Goal: Task Accomplishment & Management: Use online tool/utility

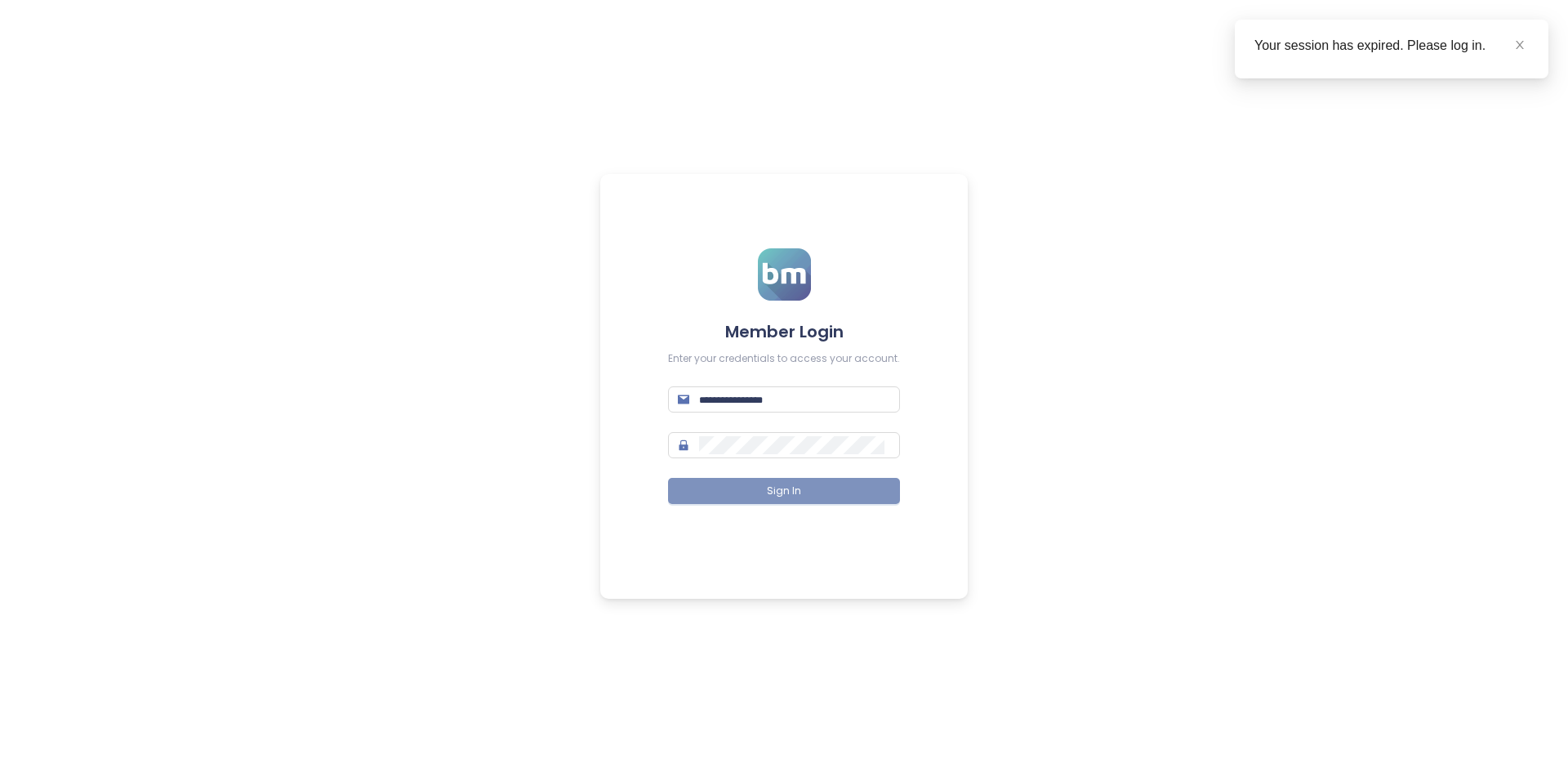
type input "**********"
click at [824, 484] on button "Sign In" at bounding box center [784, 491] width 232 height 26
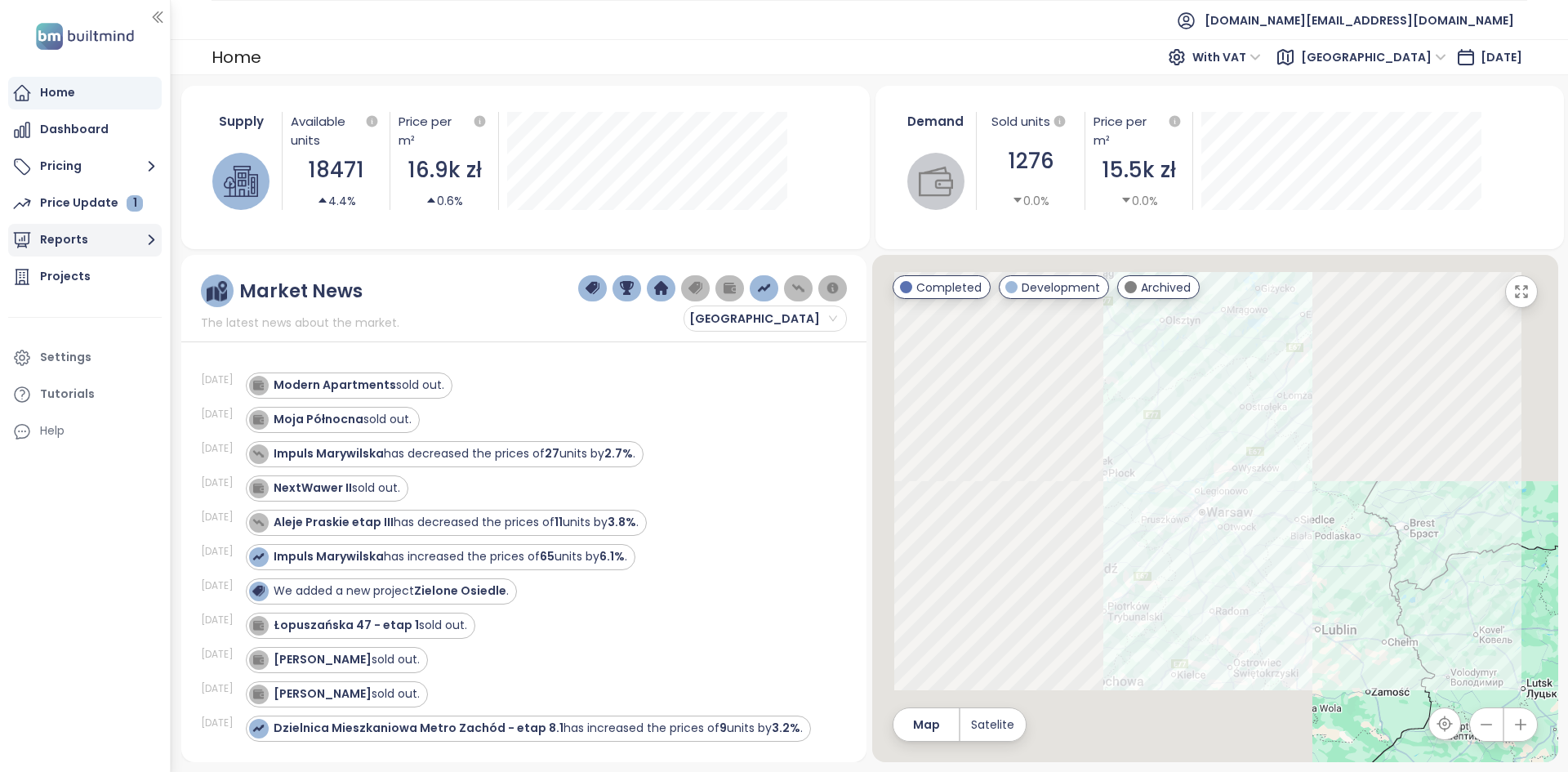
click at [137, 245] on button "Reports" at bounding box center [84, 241] width 153 height 33
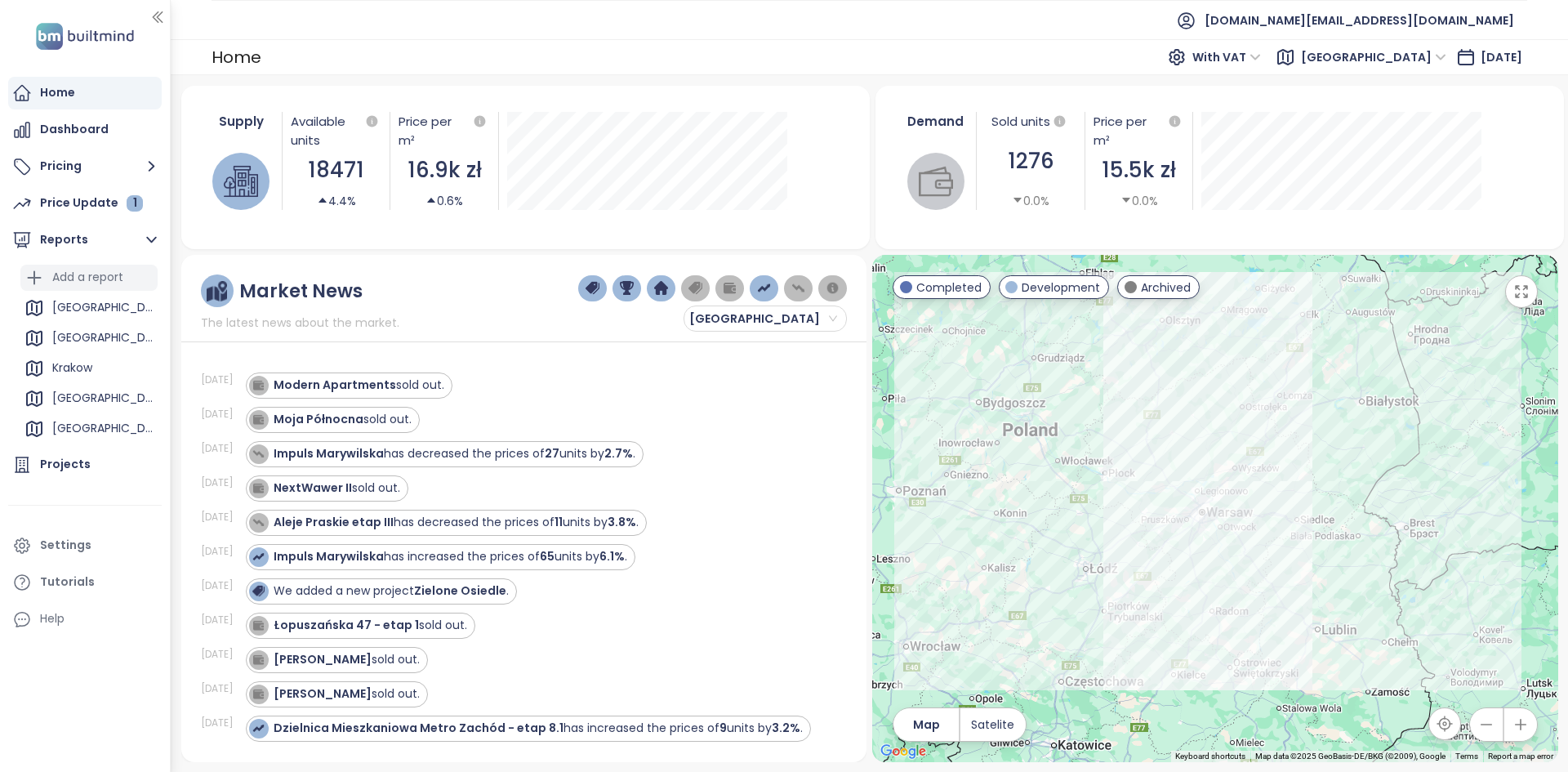
click at [87, 286] on div "Add a report" at bounding box center [87, 276] width 71 height 20
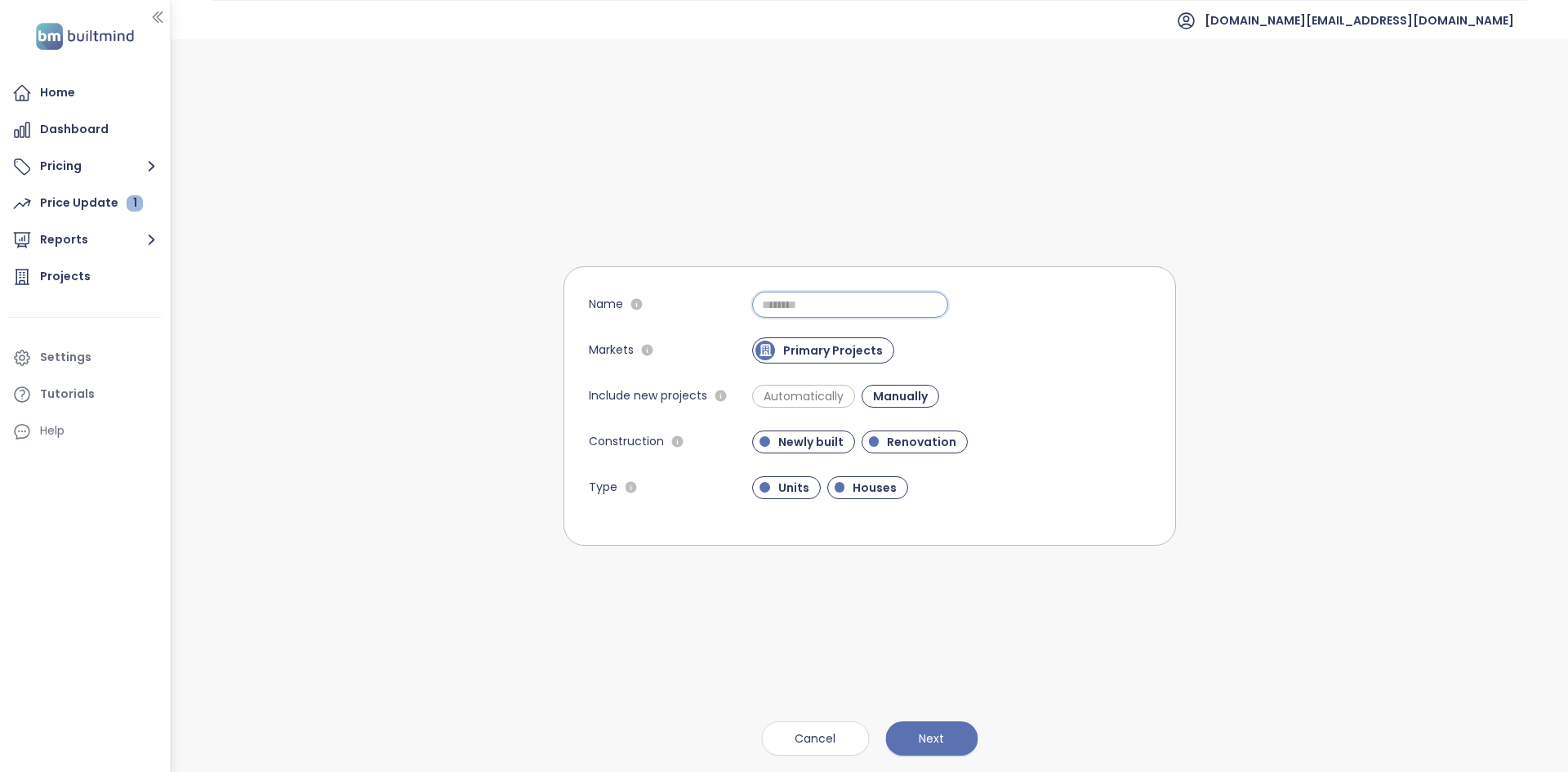
click at [797, 303] on input "Name" at bounding box center [849, 305] width 196 height 26
type input "**********"
click at [945, 711] on div "**********" at bounding box center [870, 404] width 613 height 732
click at [948, 725] on button "Next" at bounding box center [931, 737] width 92 height 34
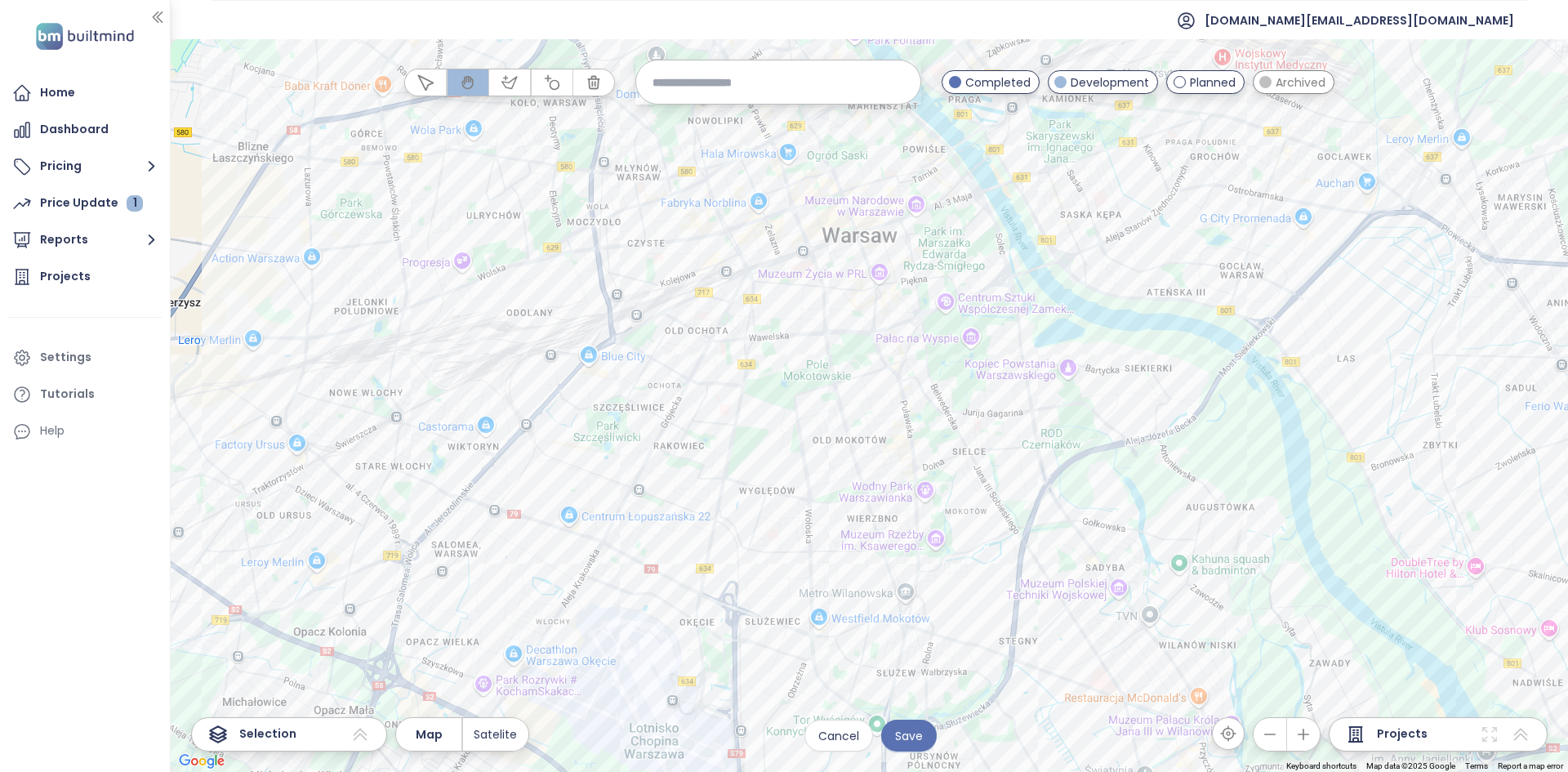
drag, startPoint x: 970, startPoint y: 315, endPoint x: 999, endPoint y: 314, distance: 29.0
click at [1001, 319] on div at bounding box center [869, 404] width 1397 height 732
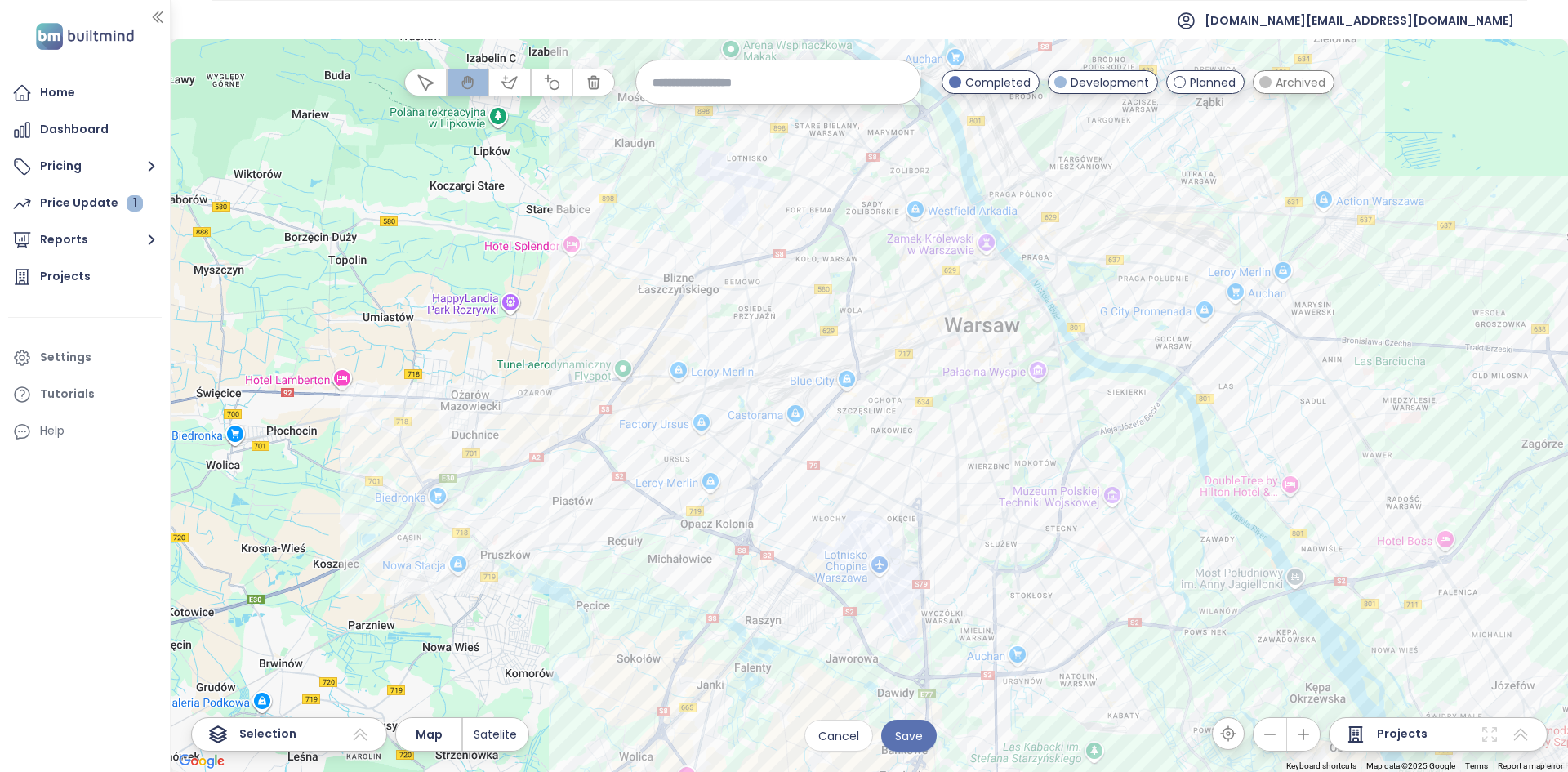
drag, startPoint x: 920, startPoint y: 408, endPoint x: 905, endPoint y: 436, distance: 31.8
click at [905, 436] on div at bounding box center [869, 404] width 1397 height 732
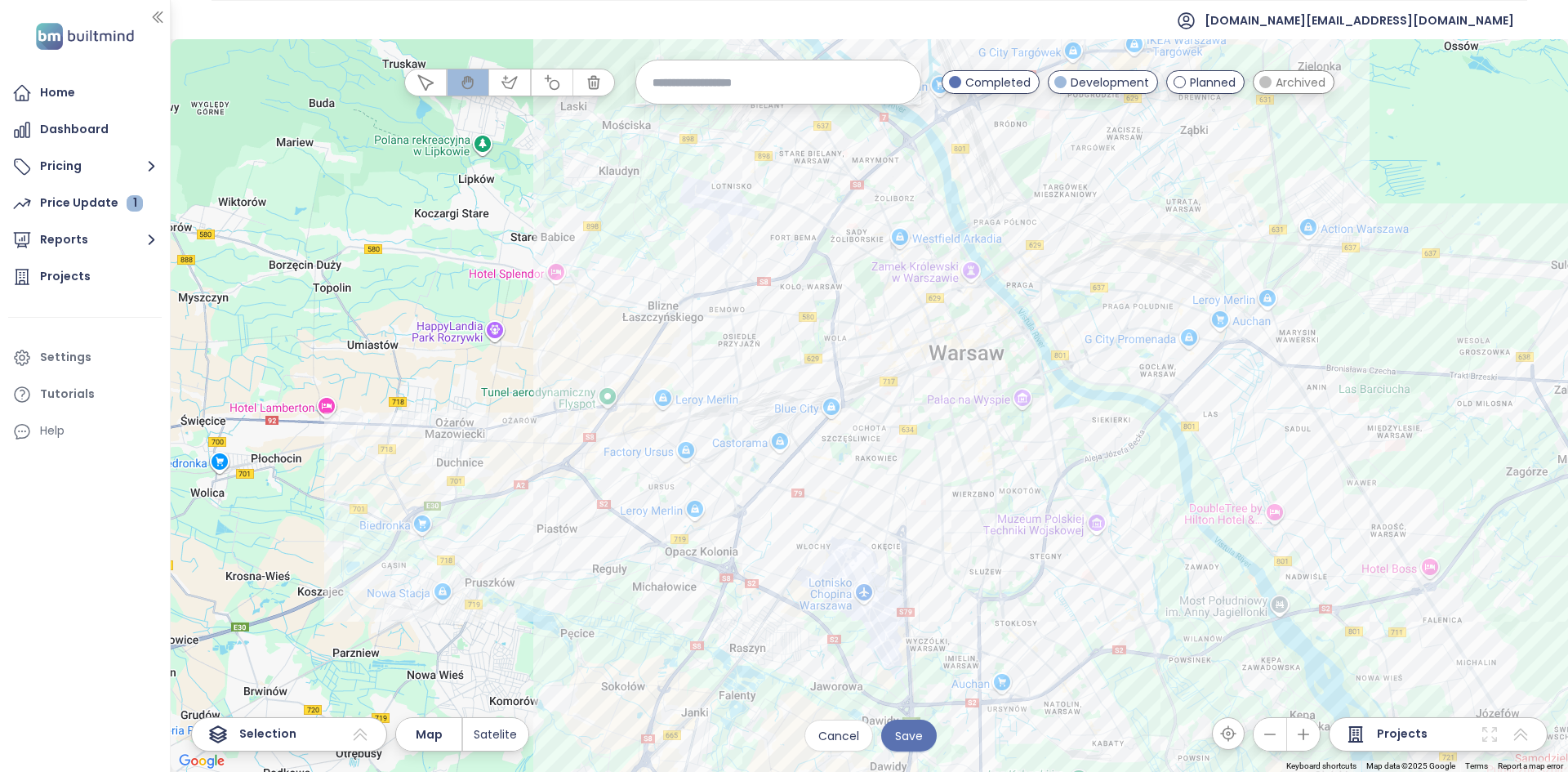
click at [559, 96] on div at bounding box center [869, 404] width 1397 height 732
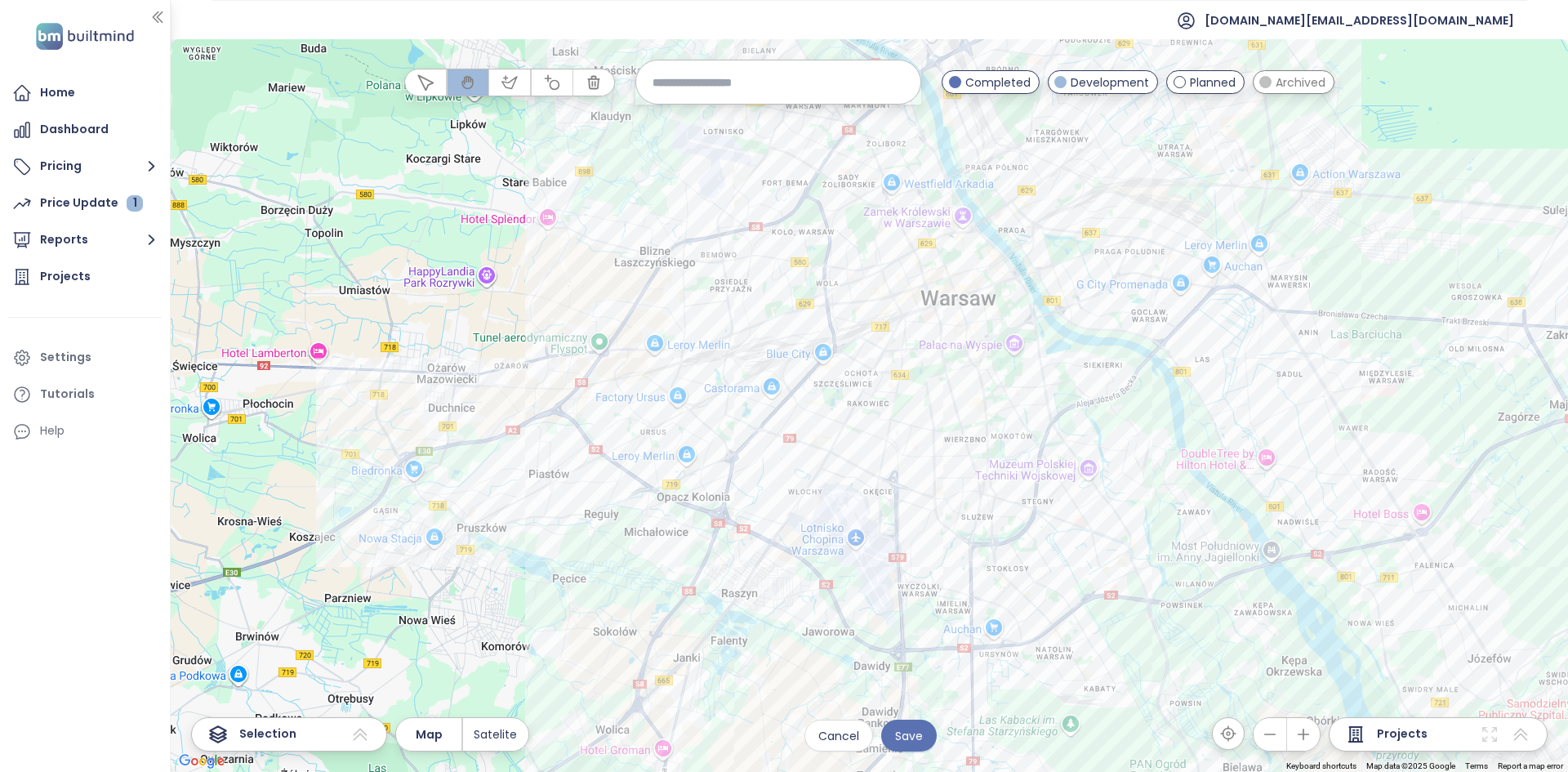
drag, startPoint x: 905, startPoint y: 326, endPoint x: 898, endPoint y: 276, distance: 50.5
click at [898, 276] on div at bounding box center [869, 404] width 1397 height 732
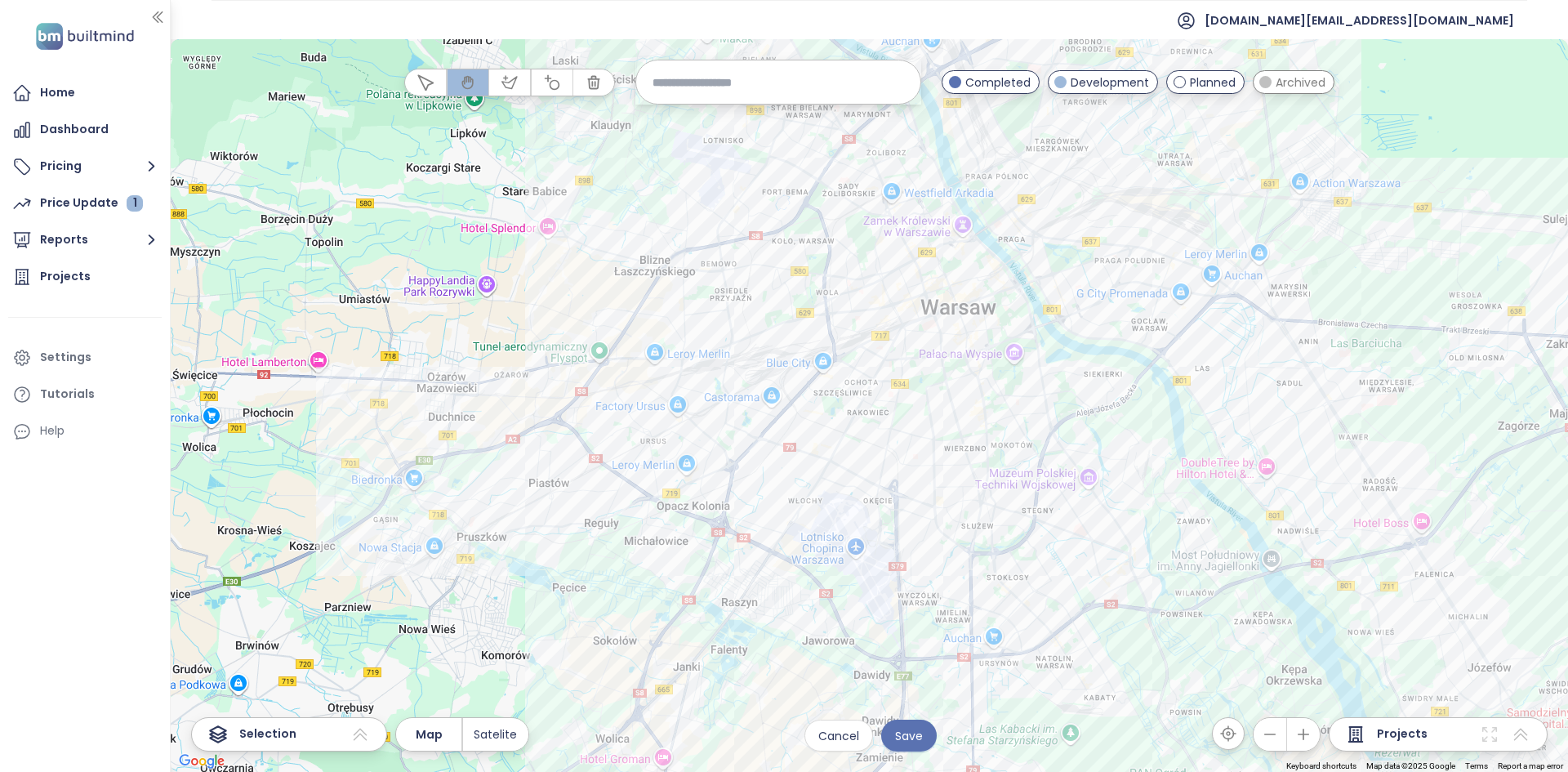
click at [560, 91] on button "button" at bounding box center [552, 82] width 41 height 26
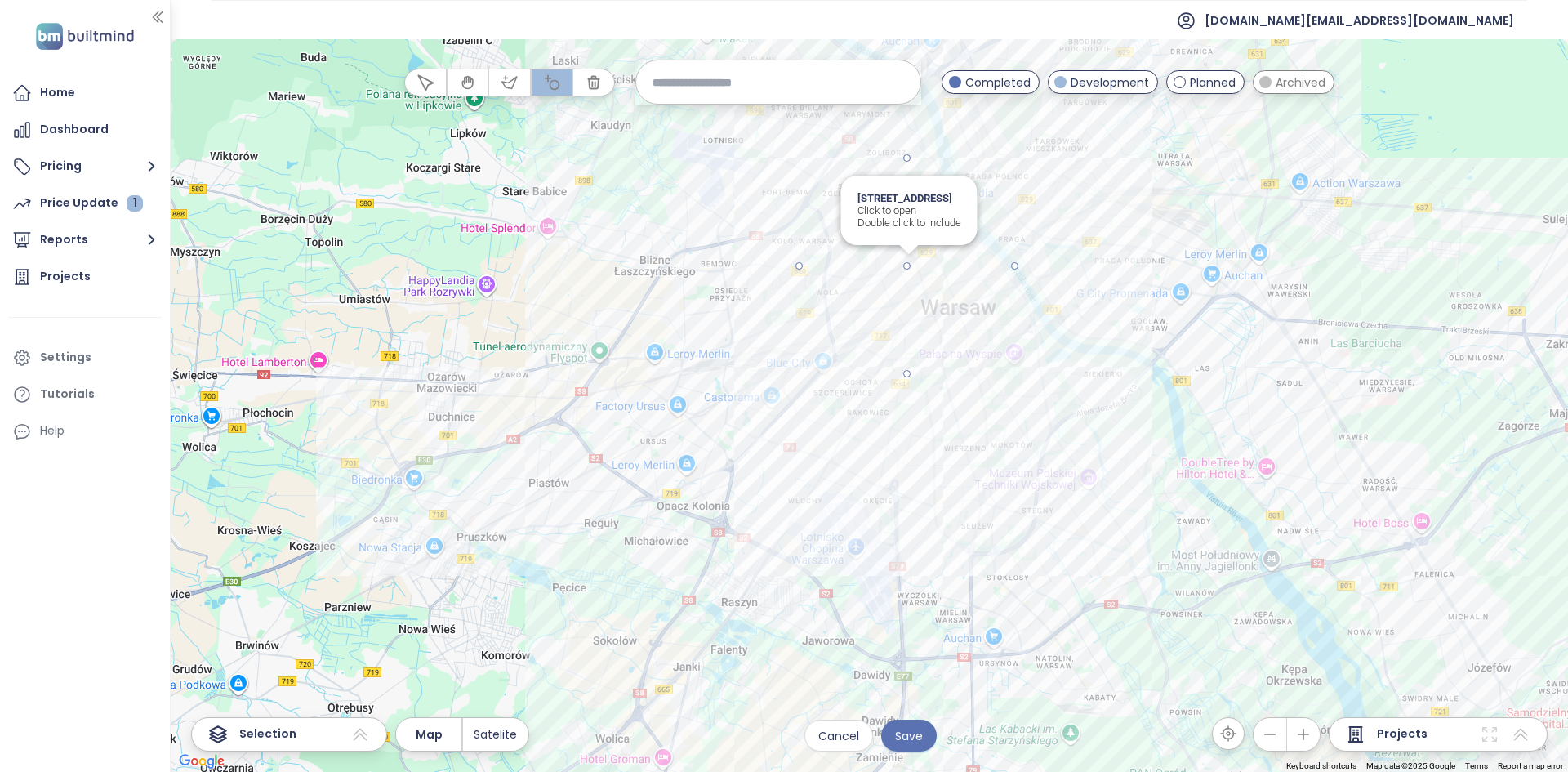
drag, startPoint x: 912, startPoint y: 262, endPoint x: 919, endPoint y: 158, distance: 104.2
click at [919, 158] on div at bounding box center [870, 405] width 1397 height 732
click at [914, 742] on span "Save" at bounding box center [909, 735] width 28 height 18
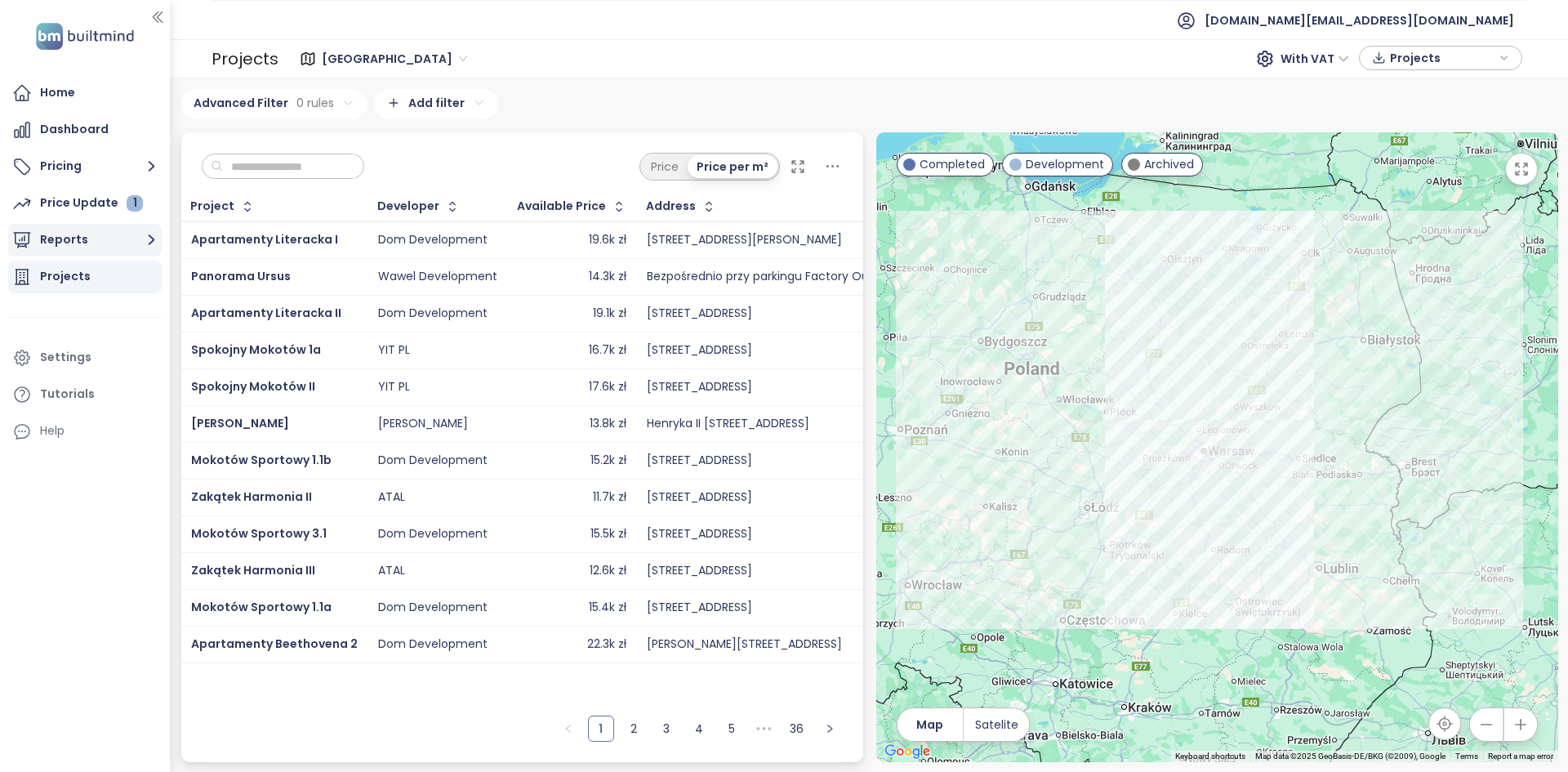
click at [161, 240] on icon "button" at bounding box center [151, 240] width 20 height 20
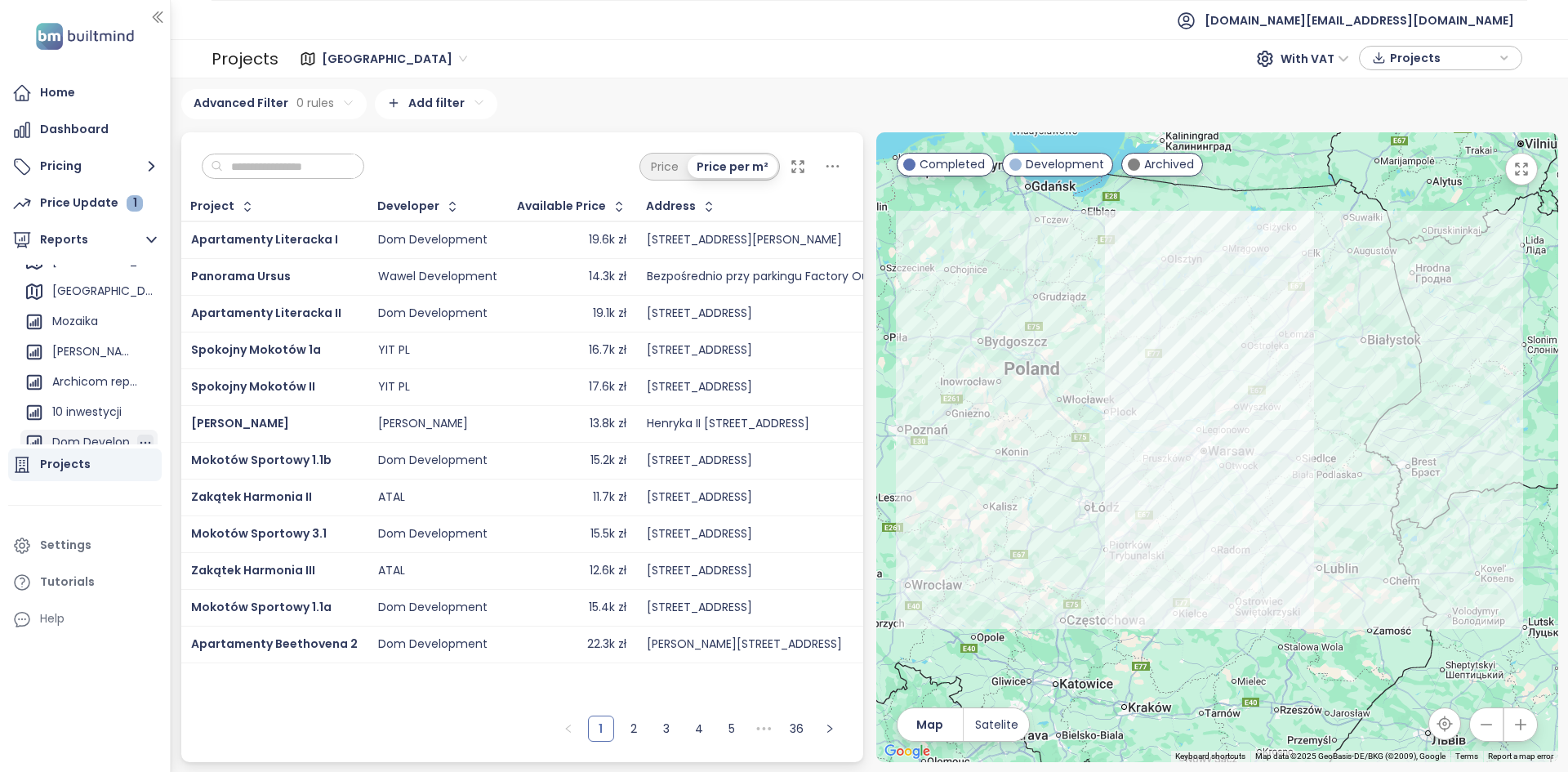
scroll to position [245, 0]
click at [106, 403] on div "[GEOGRAPHIC_DATA]" at bounding box center [95, 395] width 85 height 20
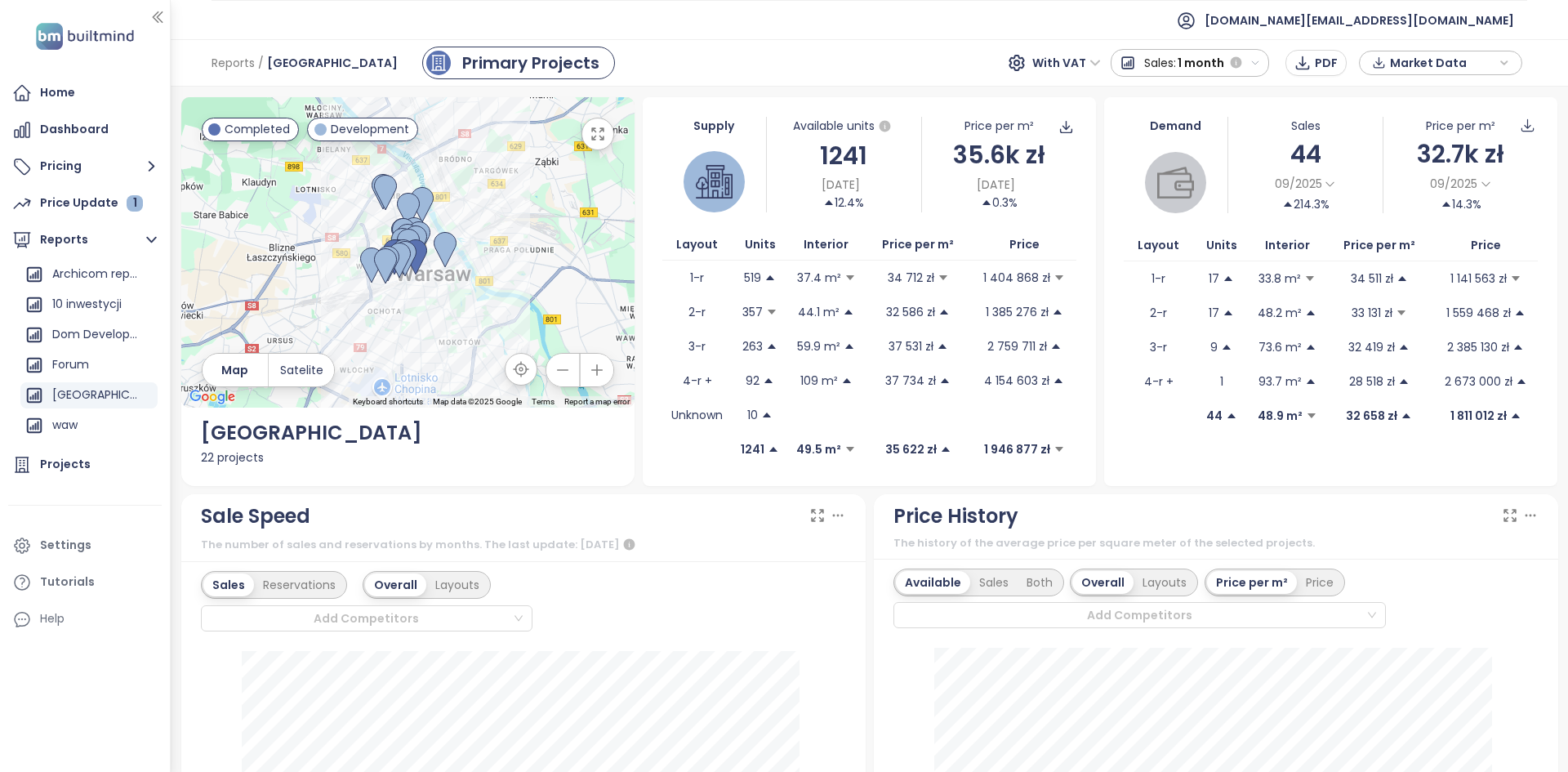
click at [1054, 465] on td "1 946 877 zł" at bounding box center [1025, 448] width 105 height 34
click at [1065, 462] on td "1 946 877 zł" at bounding box center [1025, 448] width 105 height 34
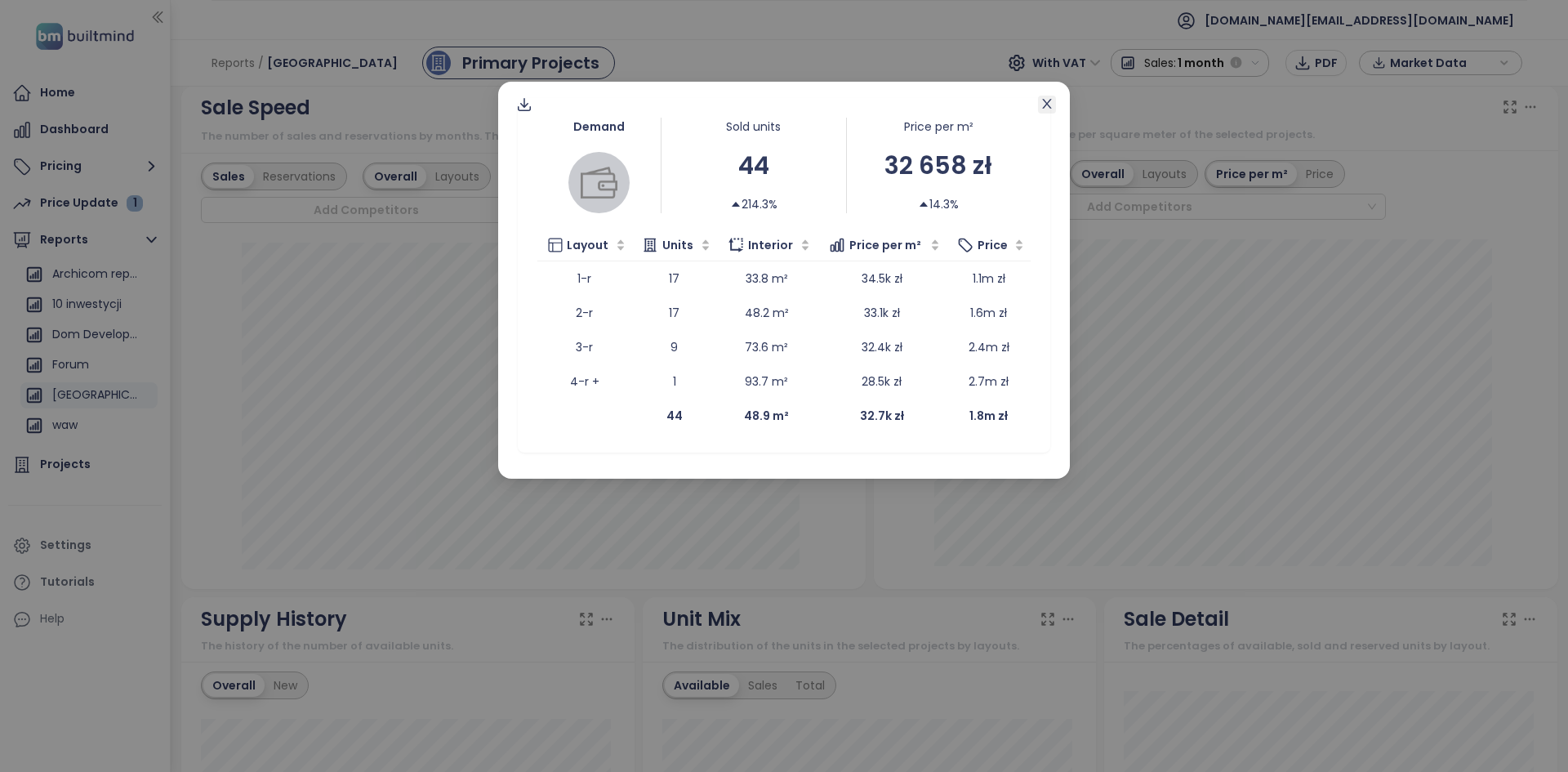
click at [1047, 113] on div "Demand Sold units 44 214.3% Price per m² 32 658 zł 14.3% Layout Units Interior …" at bounding box center [784, 279] width 571 height 397
click at [1046, 112] on span "Close" at bounding box center [1046, 105] width 18 height 18
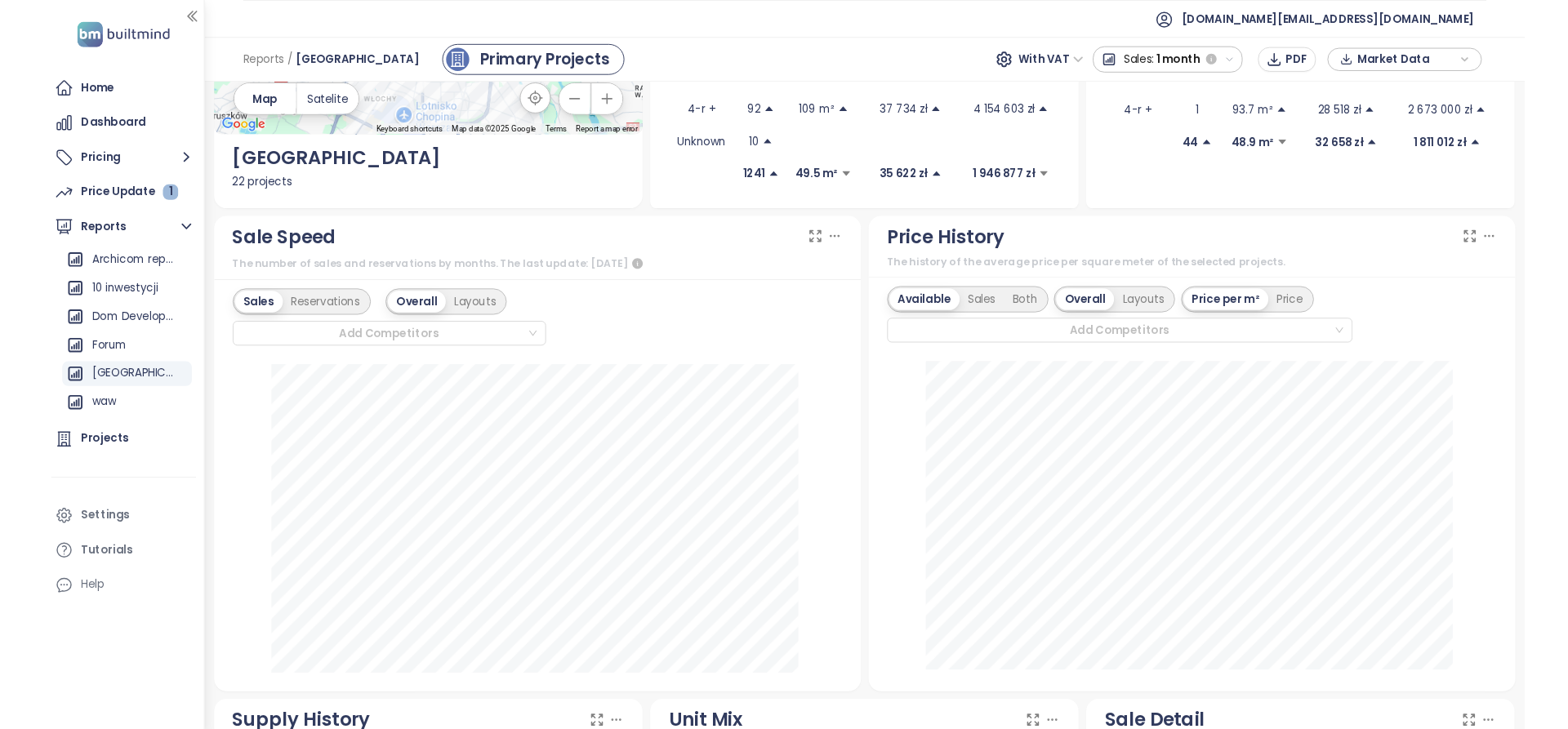
scroll to position [206, 0]
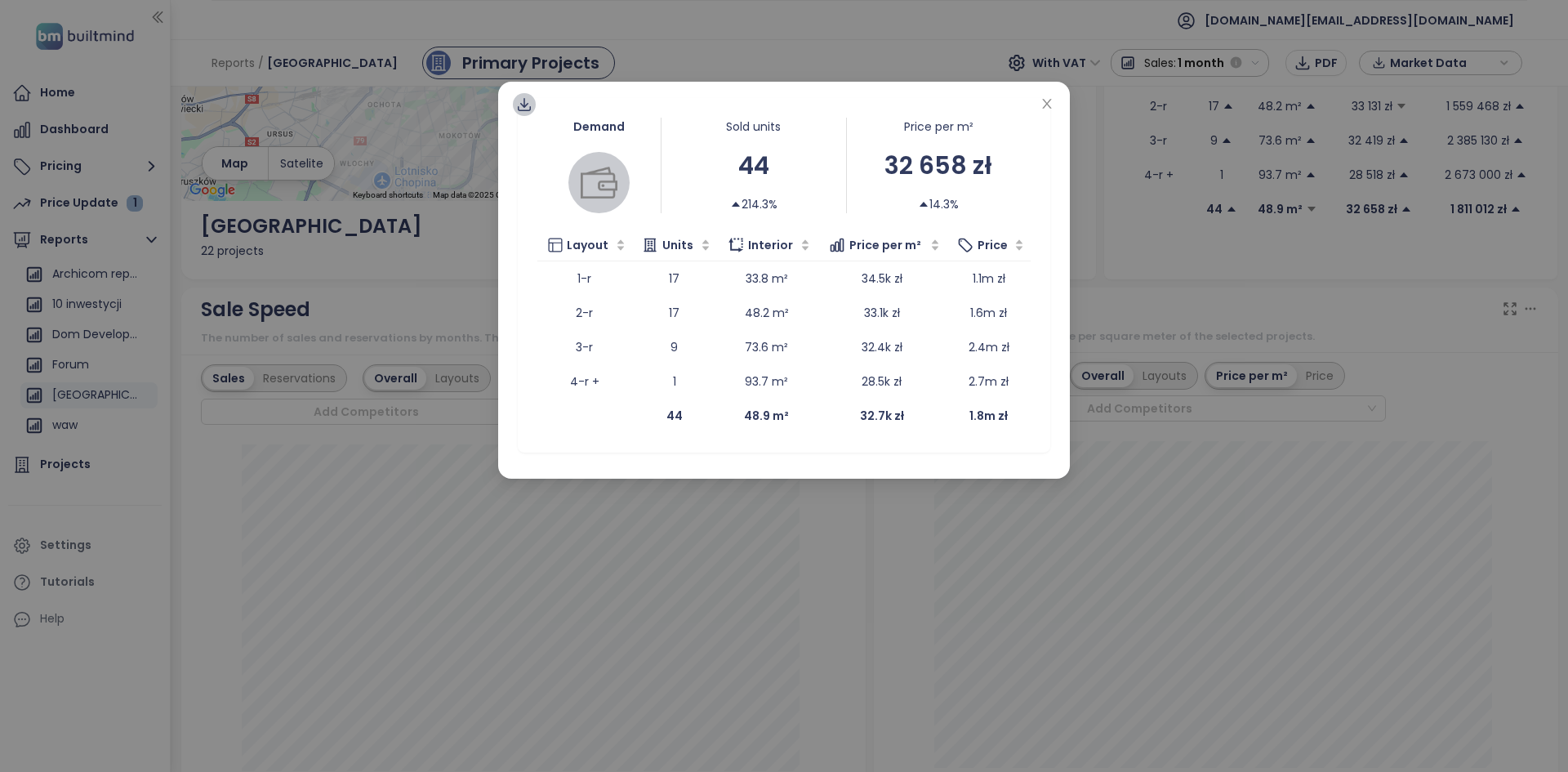
click at [520, 109] on icon at bounding box center [524, 104] width 16 height 16
click at [538, 199] on span "Data as XLSX" at bounding box center [536, 201] width 80 height 18
click at [1047, 99] on icon "close" at bounding box center [1046, 103] width 13 height 13
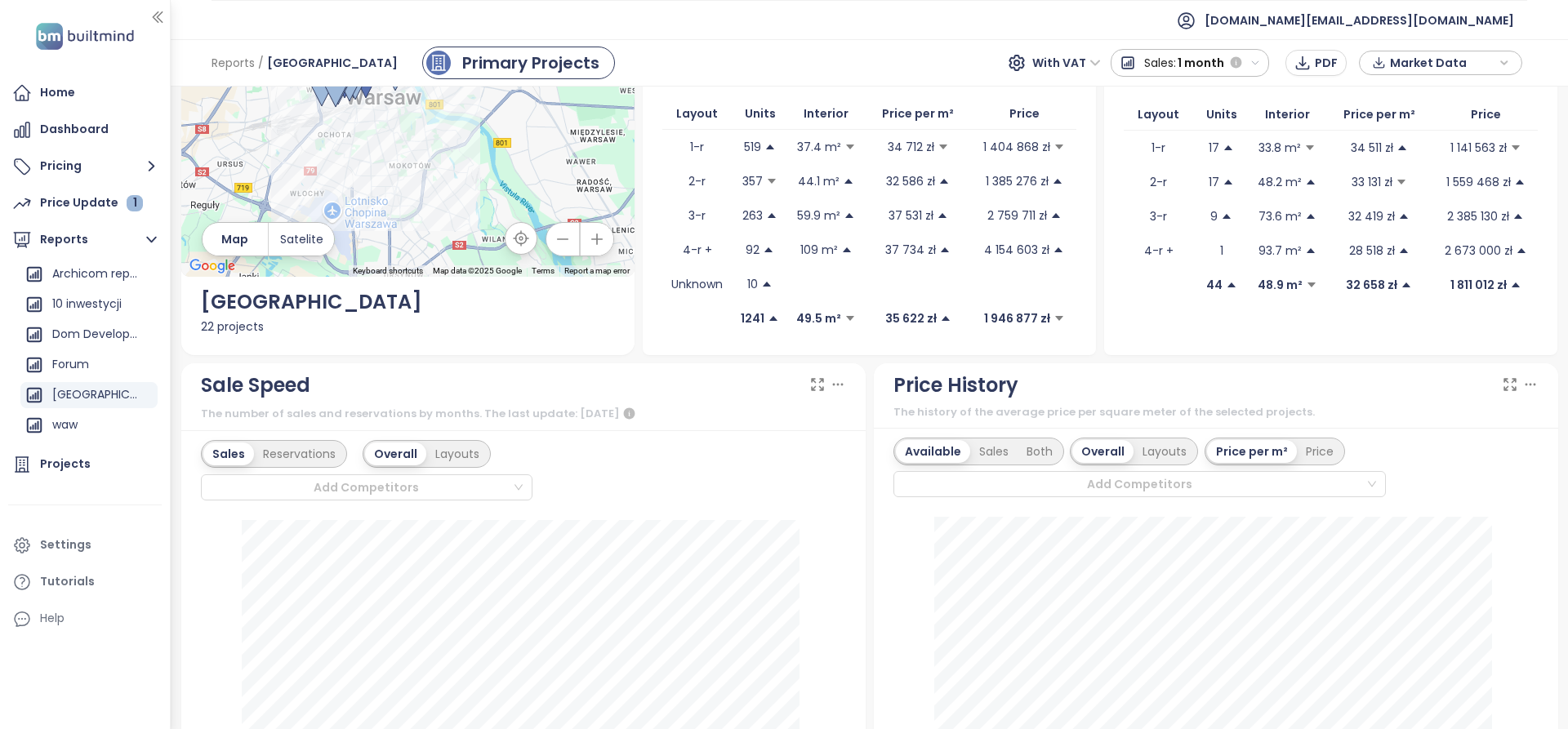
scroll to position [0, 0]
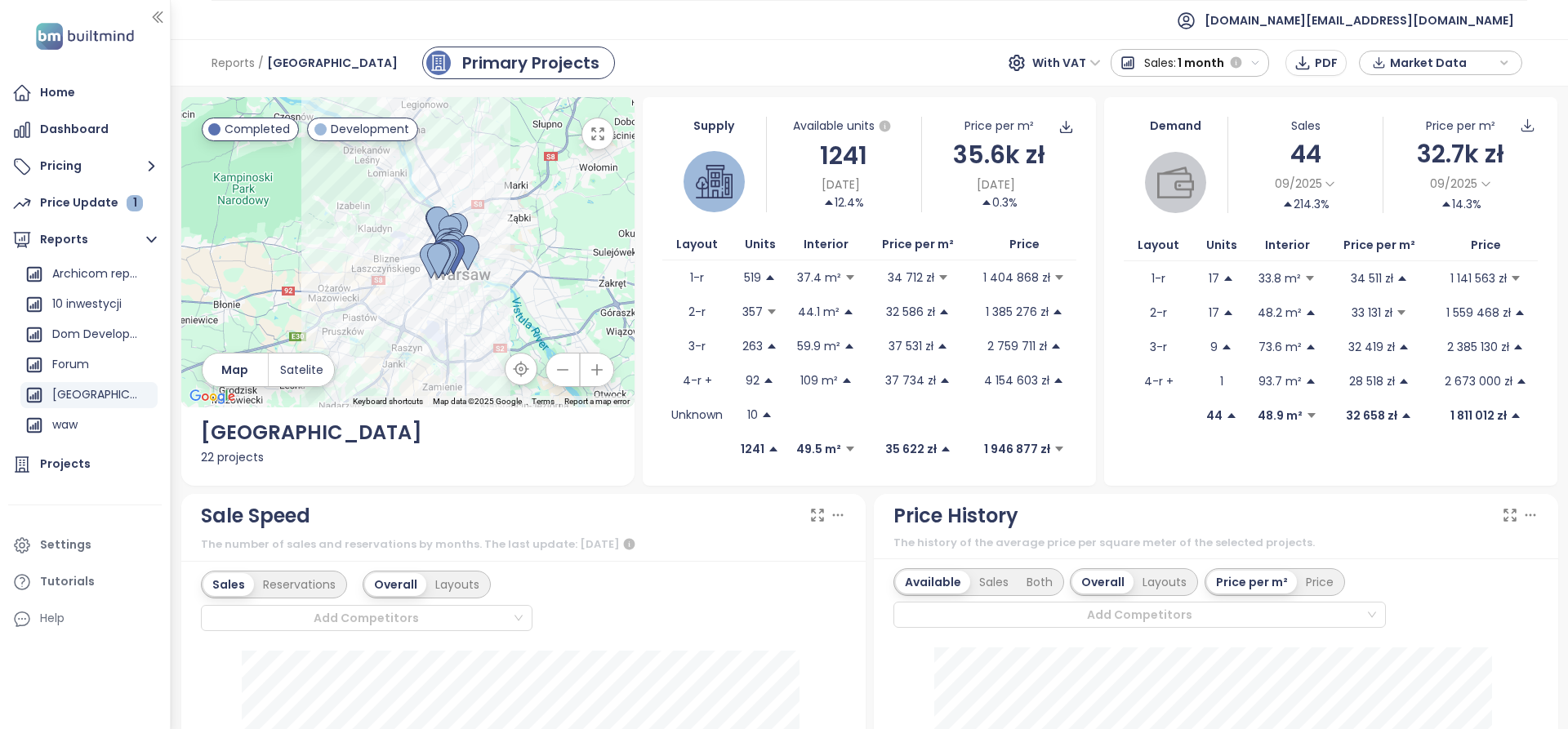
drag, startPoint x: 538, startPoint y: 281, endPoint x: 529, endPoint y: 300, distance: 21.0
click at [529, 300] on div at bounding box center [407, 252] width 453 height 310
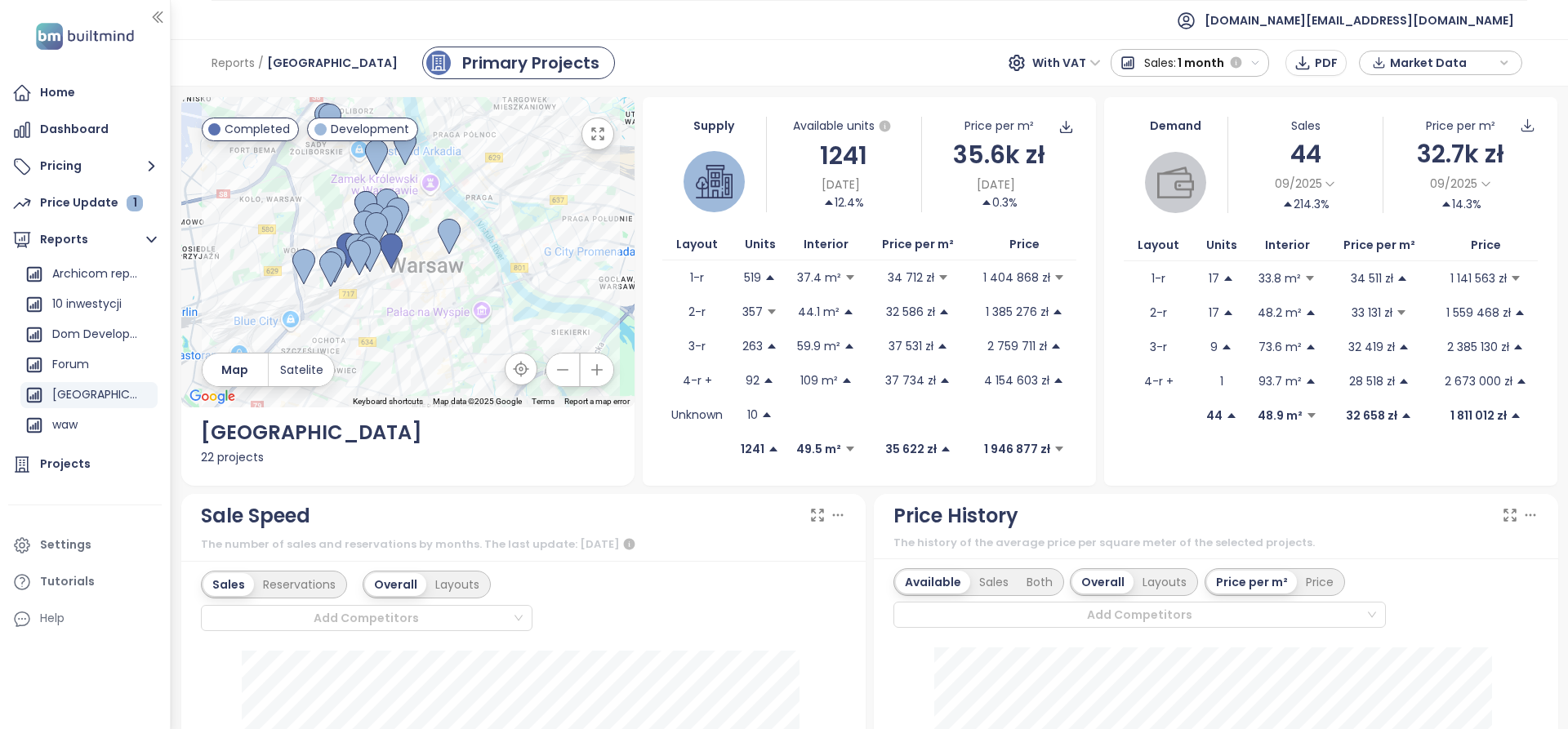
drag, startPoint x: 372, startPoint y: 221, endPoint x: 426, endPoint y: 206, distance: 56.0
click at [426, 206] on div at bounding box center [407, 252] width 453 height 310
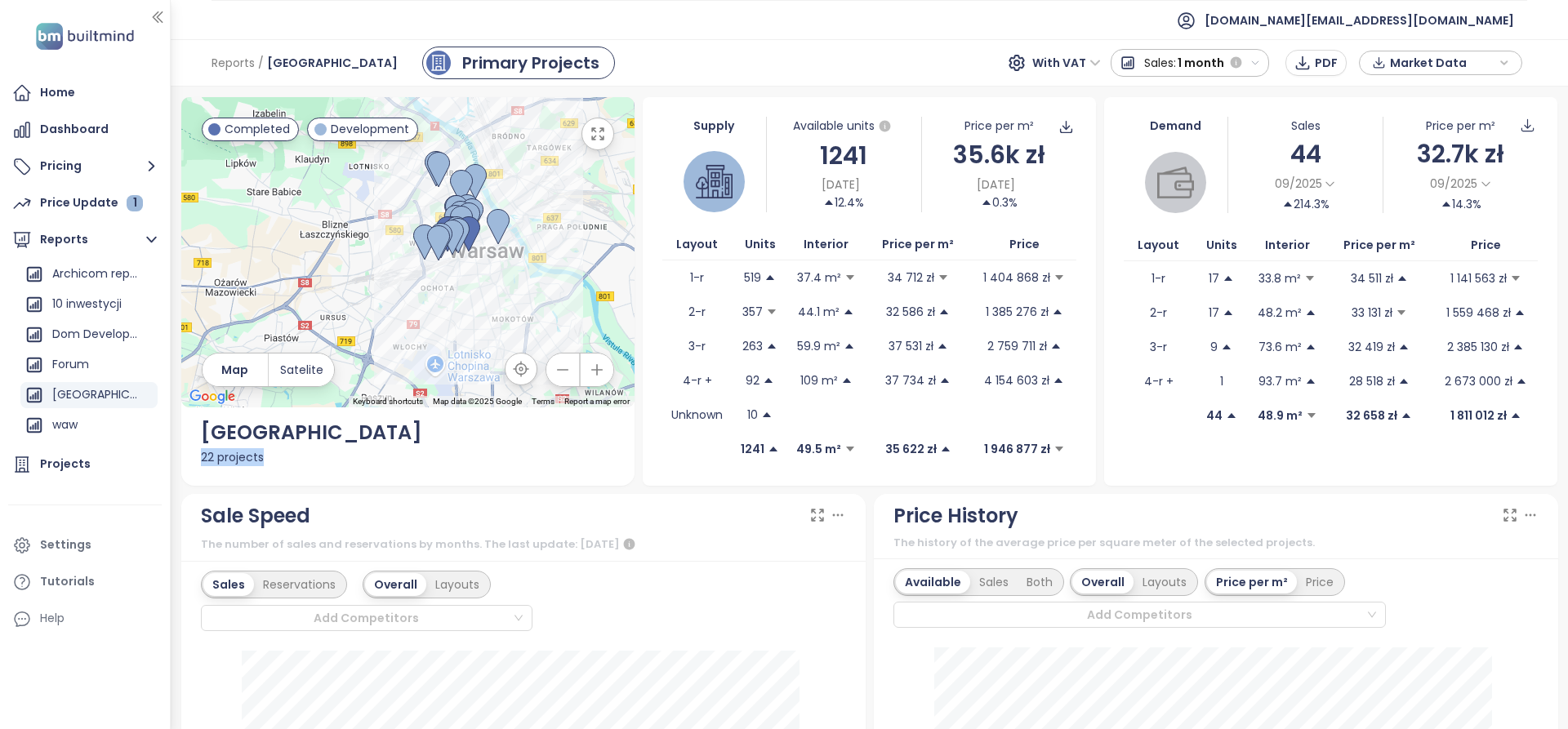
drag, startPoint x: 203, startPoint y: 452, endPoint x: 271, endPoint y: 452, distance: 68.0
click at [271, 452] on div "22 projects" at bounding box center [407, 457] width 414 height 18
click at [273, 455] on div "22 projects" at bounding box center [407, 457] width 414 height 18
drag, startPoint x: 806, startPoint y: 146, endPoint x: 871, endPoint y: 156, distance: 65.8
click at [871, 156] on div "1241" at bounding box center [844, 156] width 154 height 39
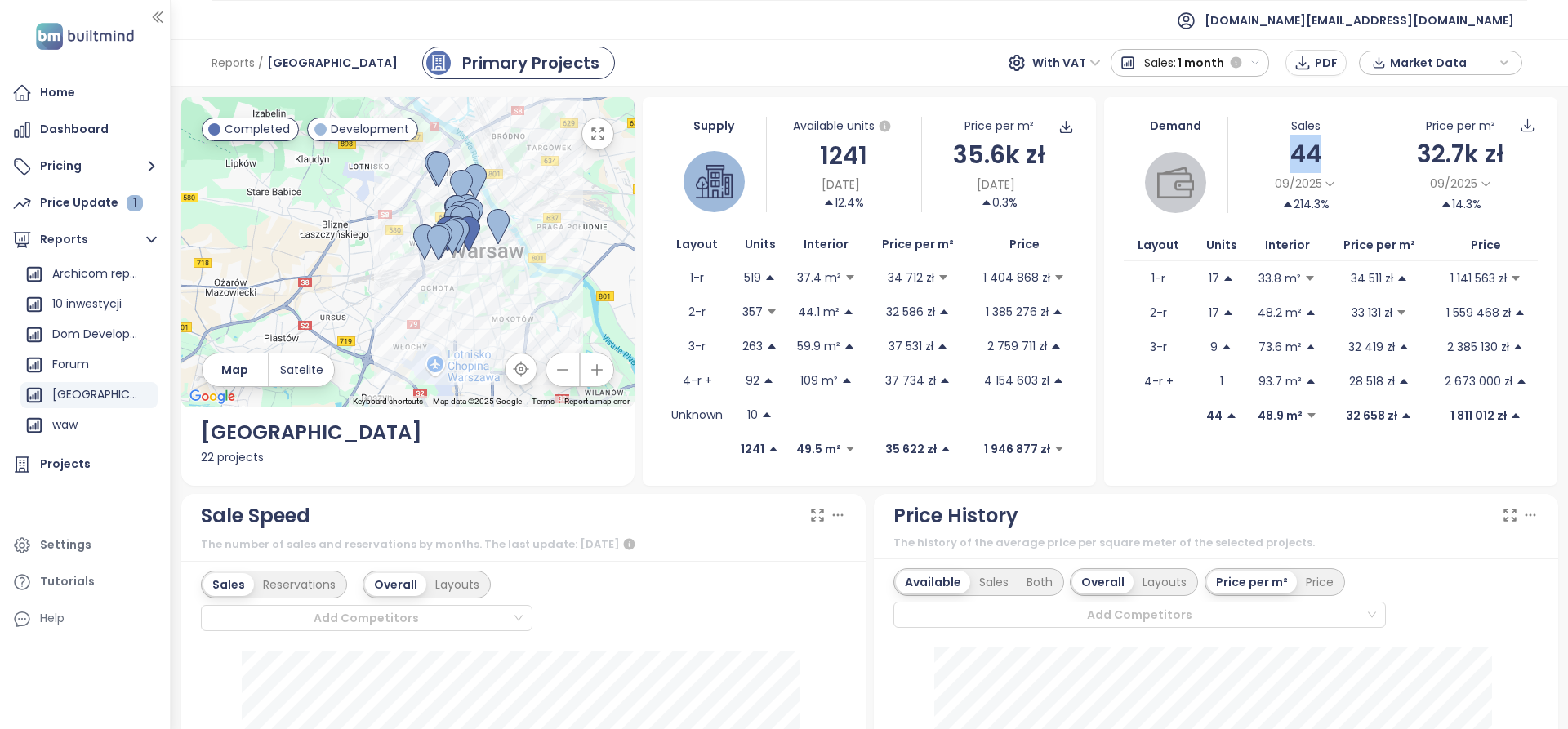
drag, startPoint x: 1253, startPoint y: 147, endPoint x: 1311, endPoint y: 157, distance: 58.9
click at [1310, 155] on div "44" at bounding box center [1304, 154] width 154 height 39
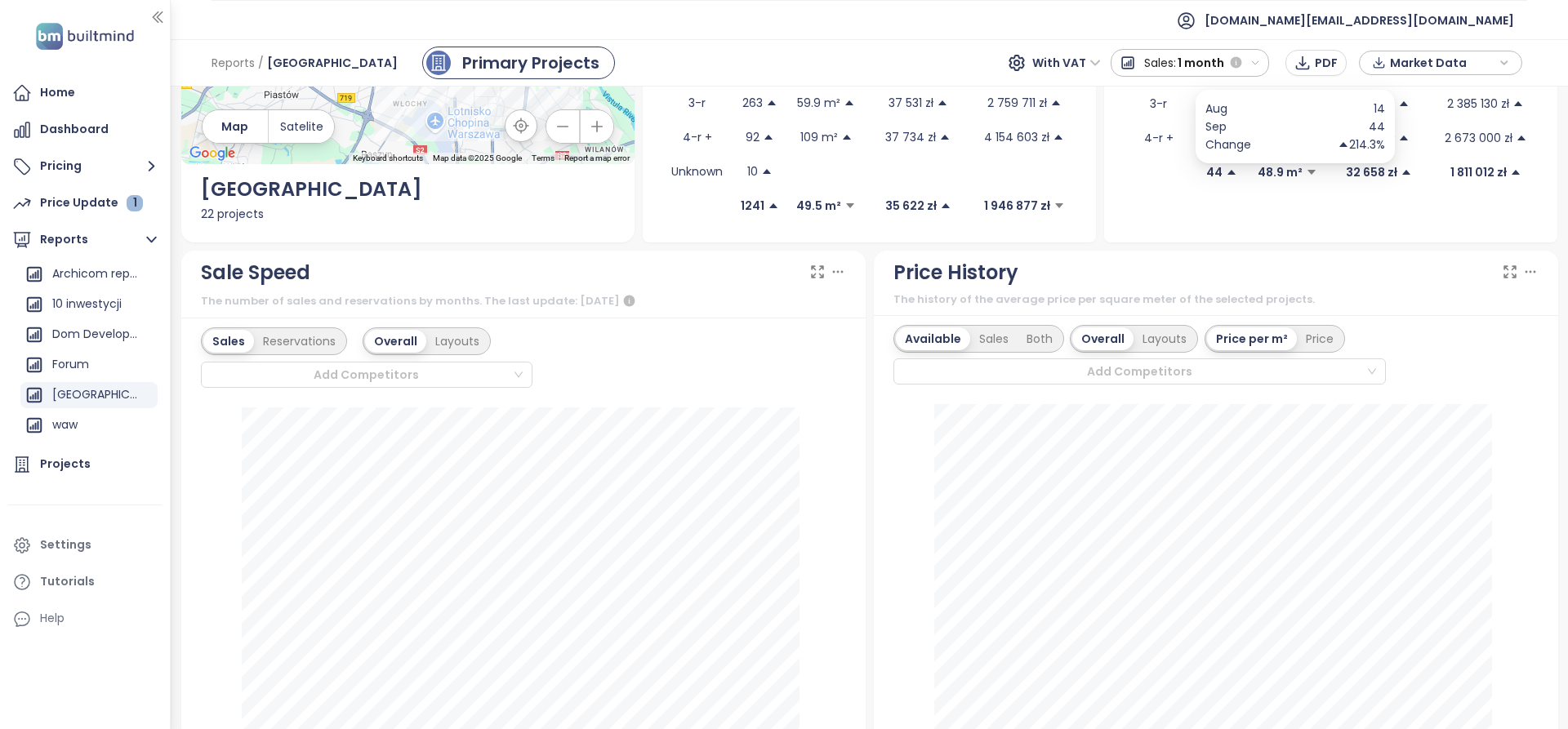
scroll to position [408, 0]
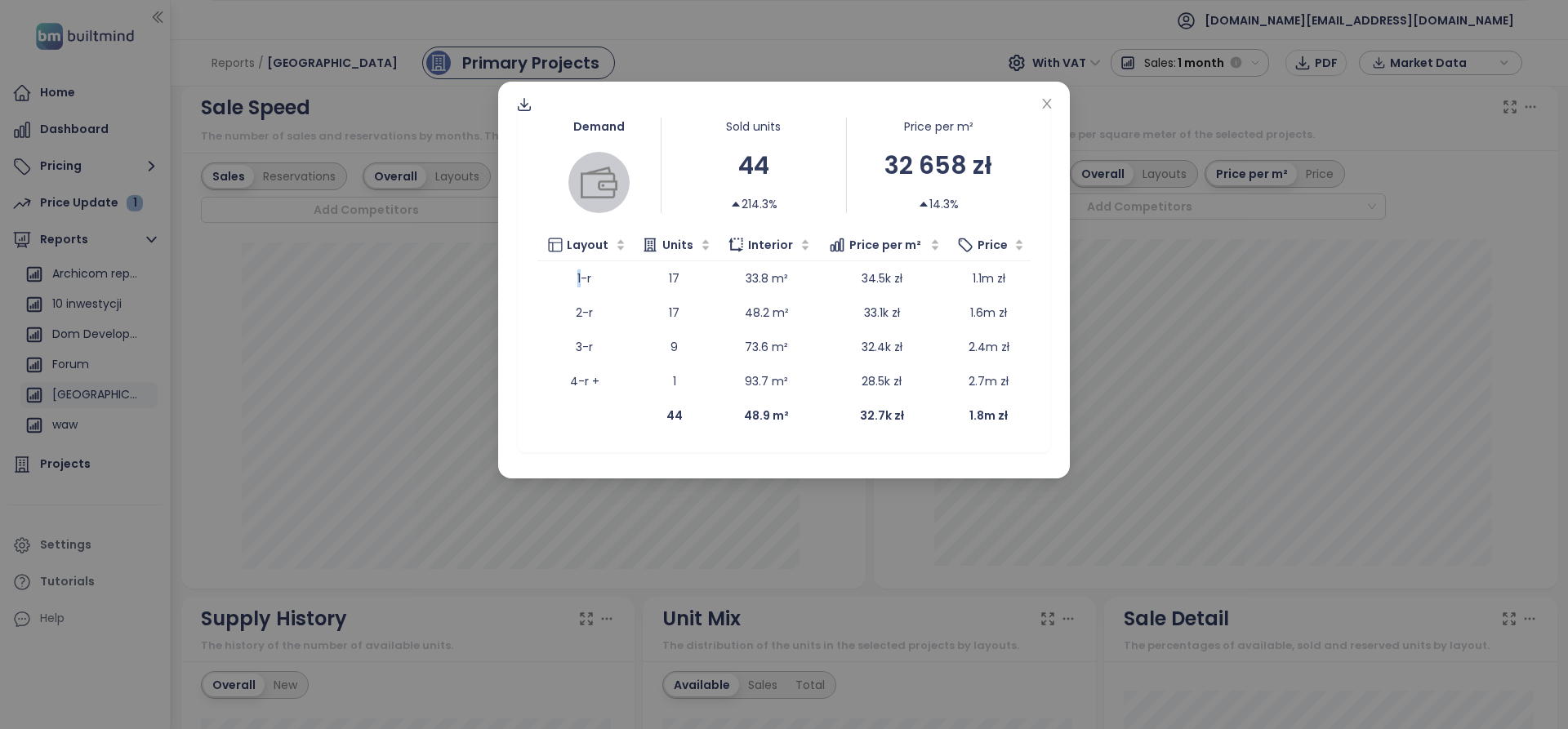
drag, startPoint x: 583, startPoint y: 275, endPoint x: 1037, endPoint y: 415, distance: 475.1
click at [1037, 415] on div "Demand Sold units 44 214.3% Price per m² 32 658 zł 14.3% Layout Units Interior …" at bounding box center [784, 274] width 532 height 354
click at [1129, 369] on div "Demand Sold units 44 214.3% Price per m² 32 658 zł 14.3% Layout Units Interior …" at bounding box center [784, 364] width 1568 height 729
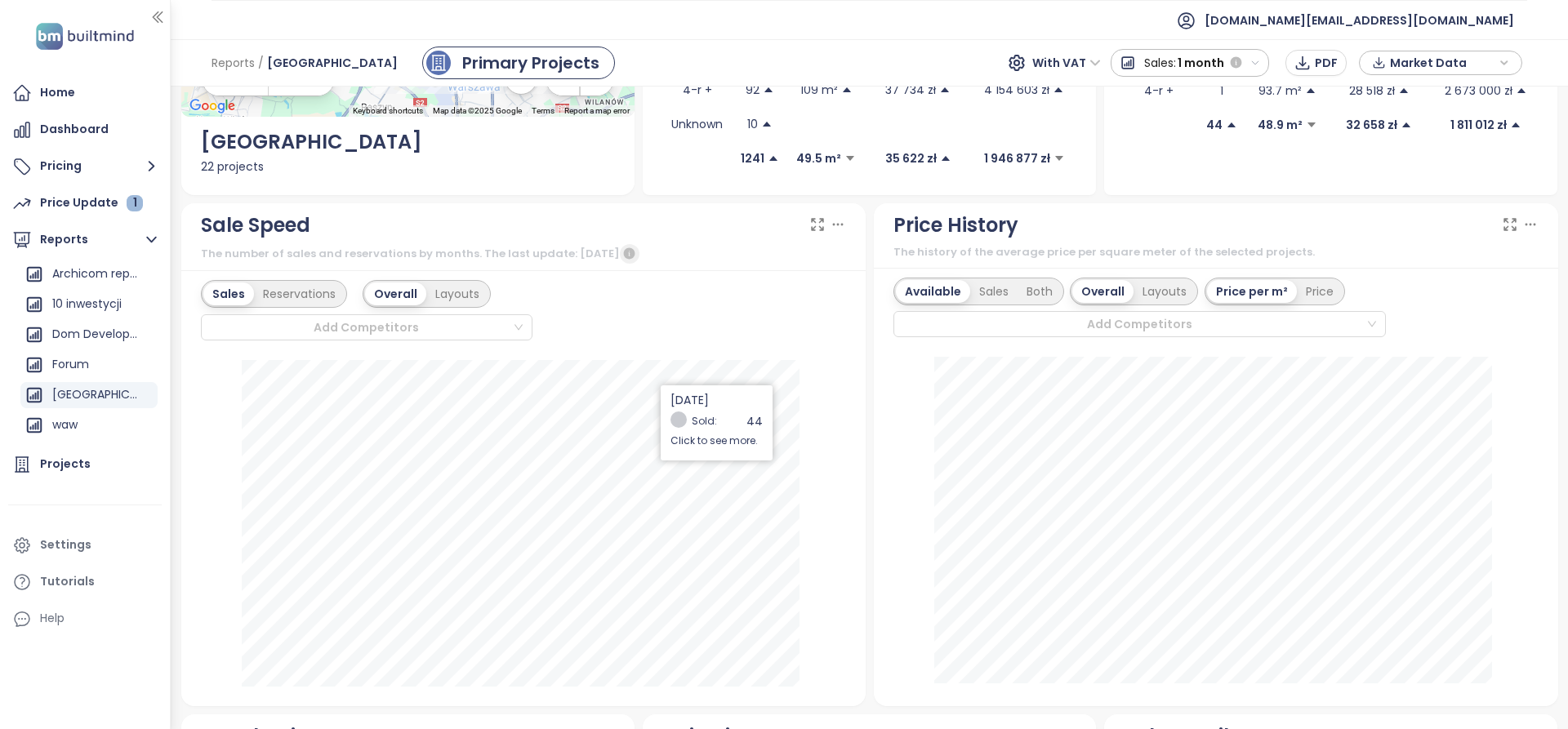
scroll to position [412, 0]
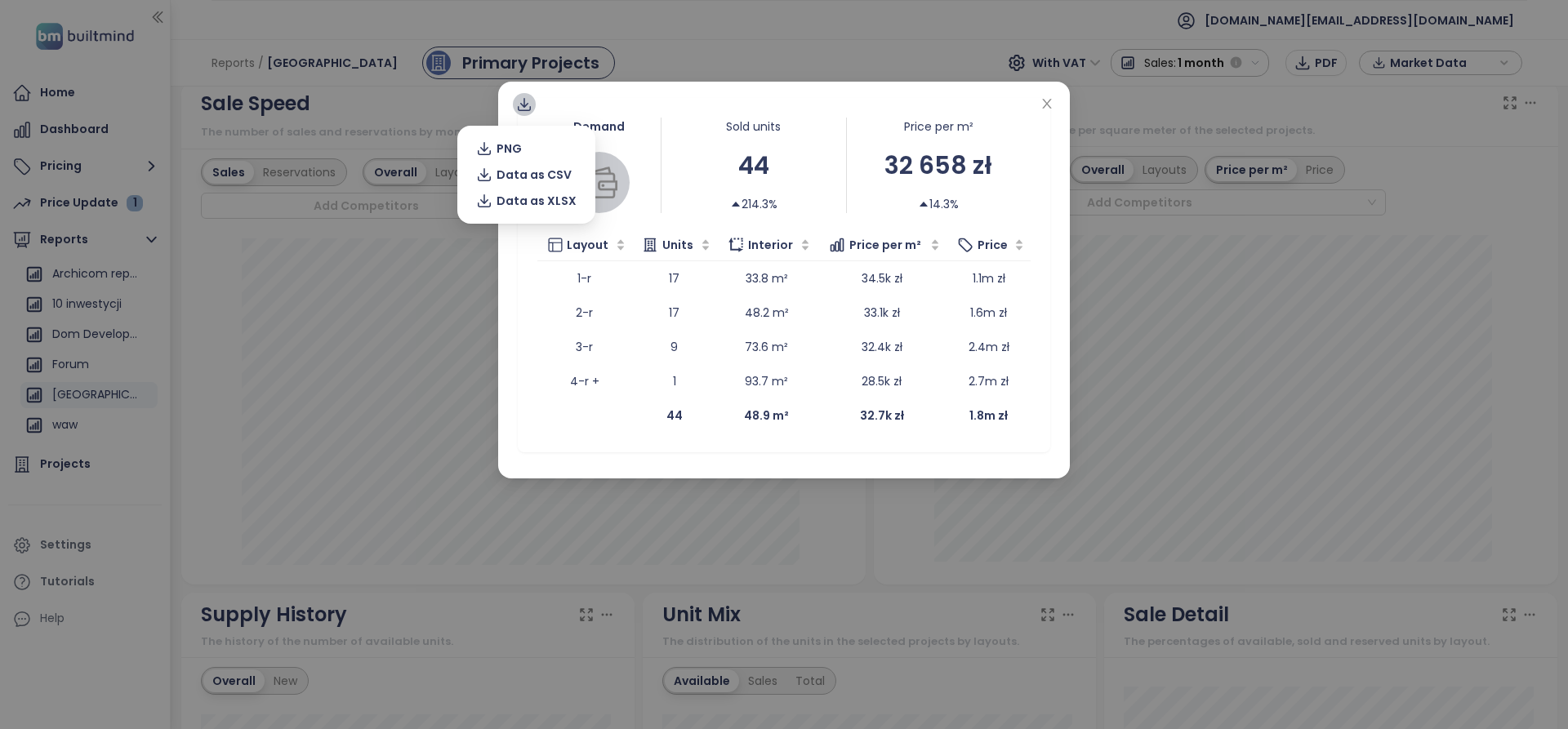
click at [529, 104] on icon at bounding box center [524, 104] width 16 height 16
click at [497, 259] on div "Demand Sold units 44 214.3% Price per m² 32 658 zł 14.3% Layout Units Interior …" at bounding box center [784, 364] width 1568 height 729
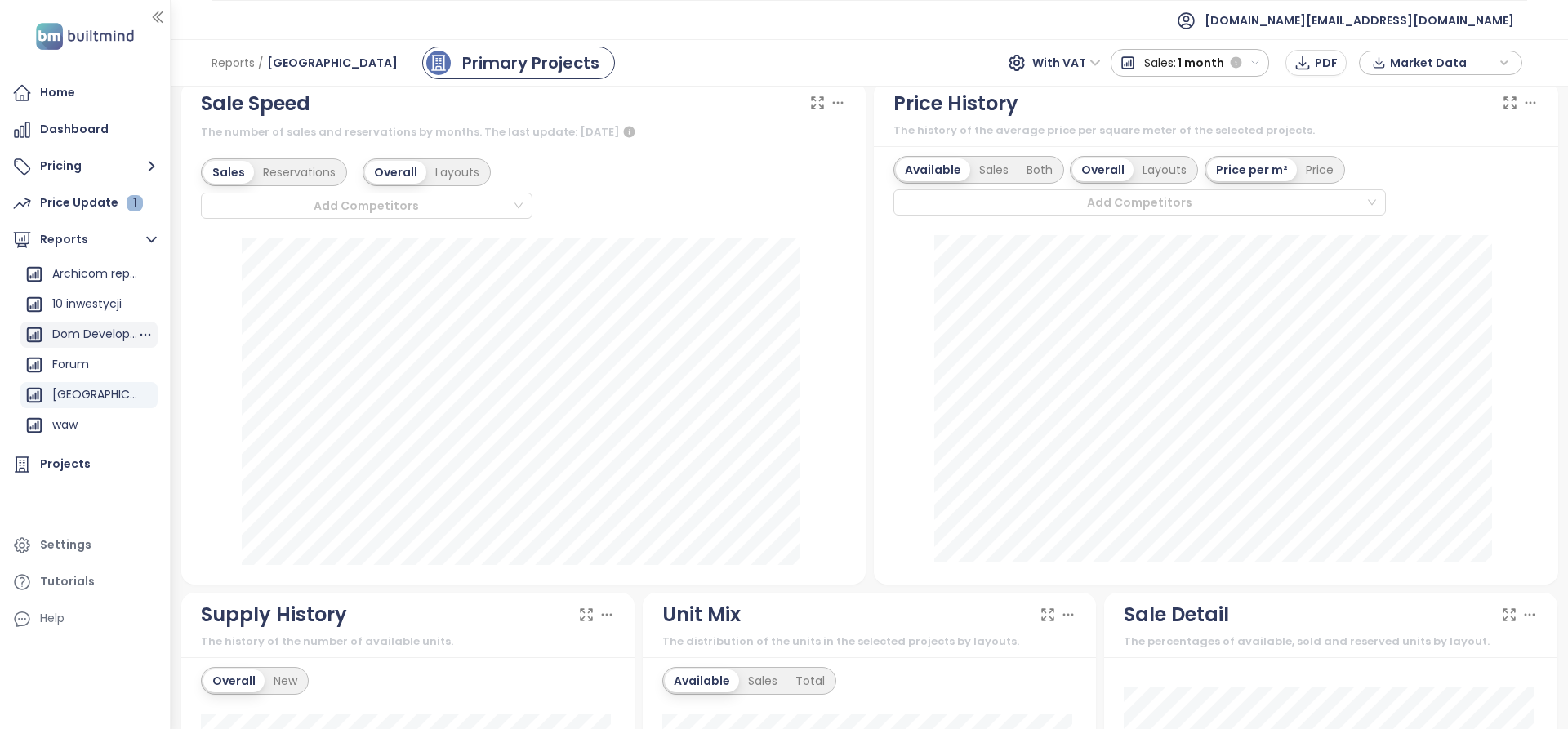
click at [100, 331] on div "Dom Development" at bounding box center [95, 333] width 85 height 20
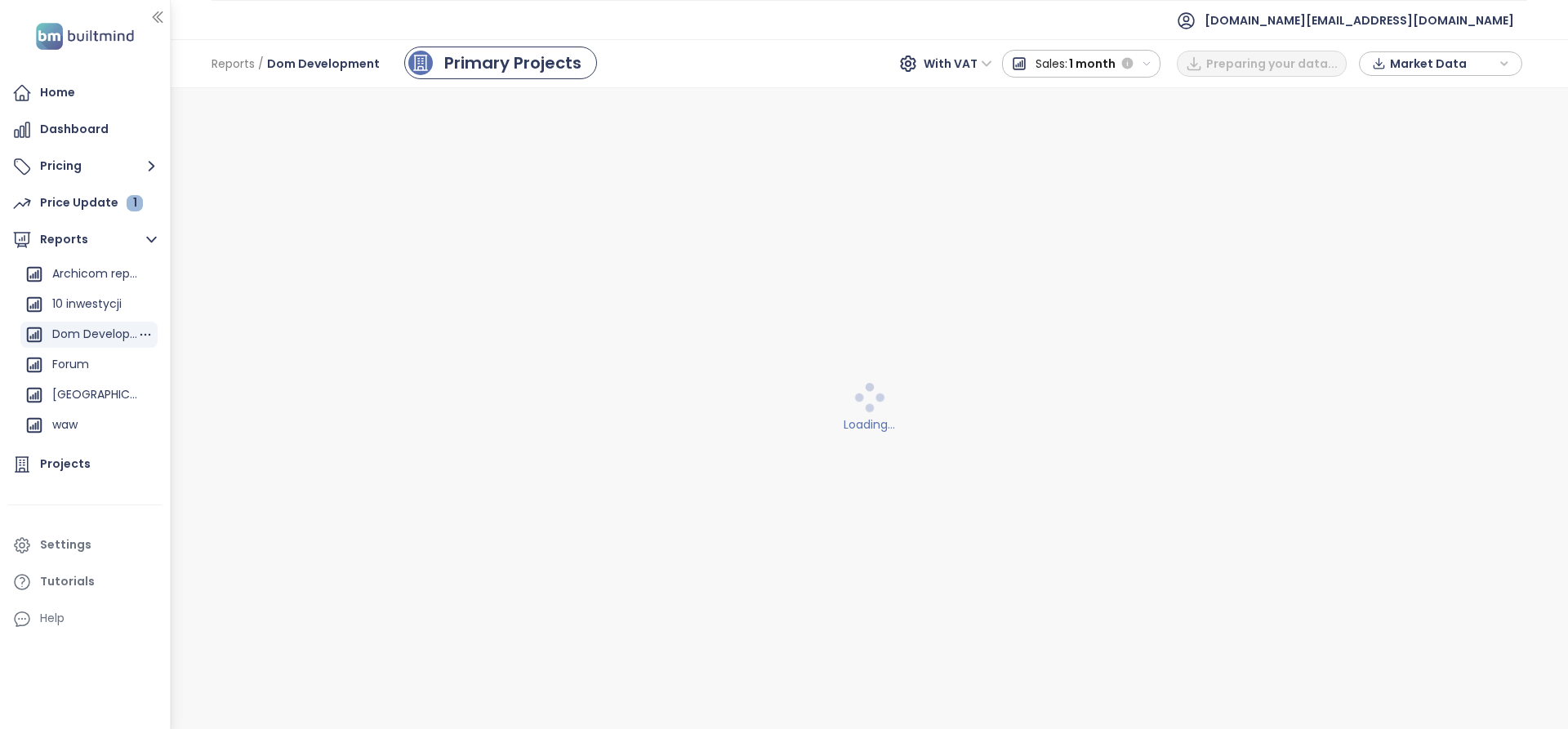
scroll to position [0, 0]
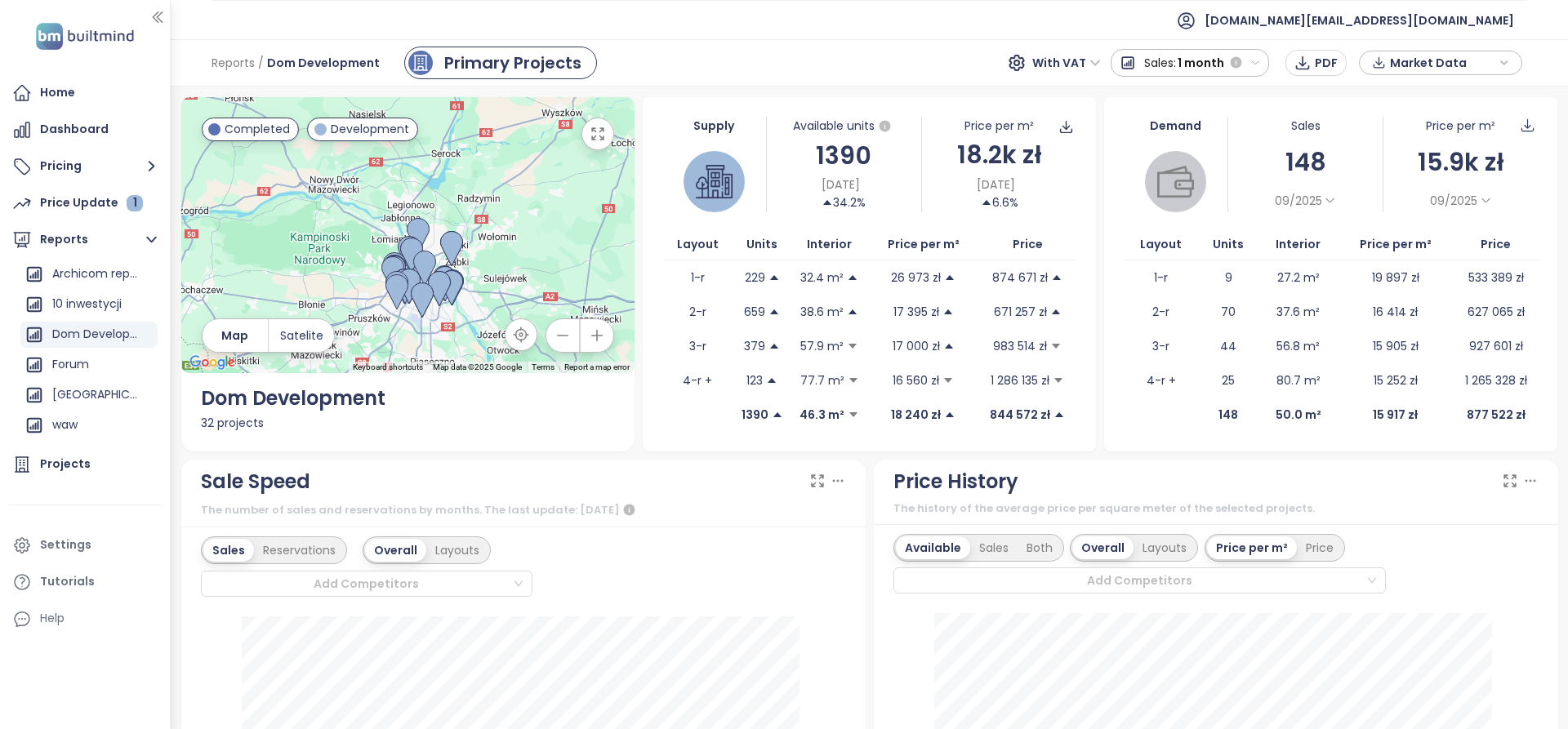
drag, startPoint x: 462, startPoint y: 334, endPoint x: 462, endPoint y: 317, distance: 17.0
click at [462, 317] on div at bounding box center [407, 235] width 453 height 276
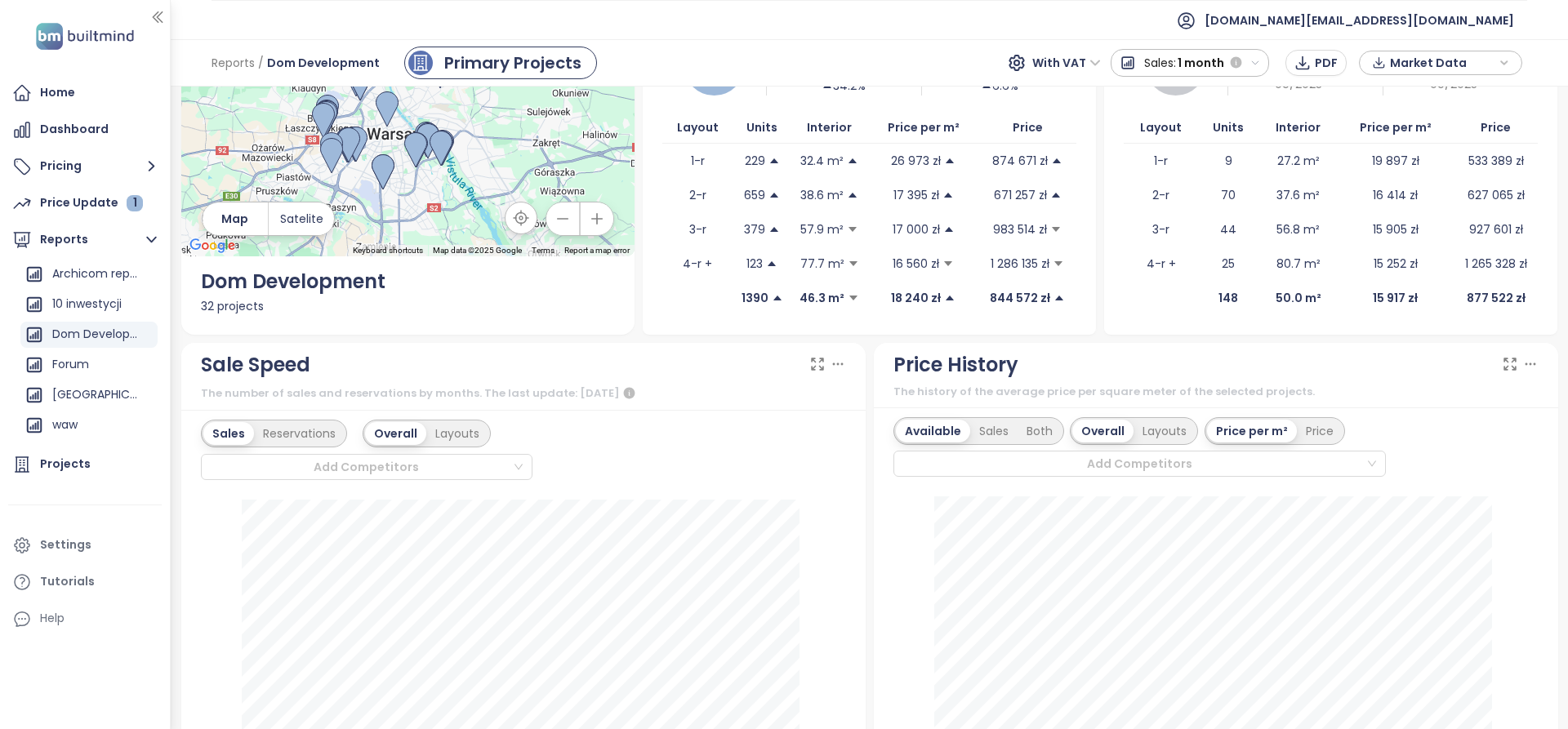
scroll to position [245, 0]
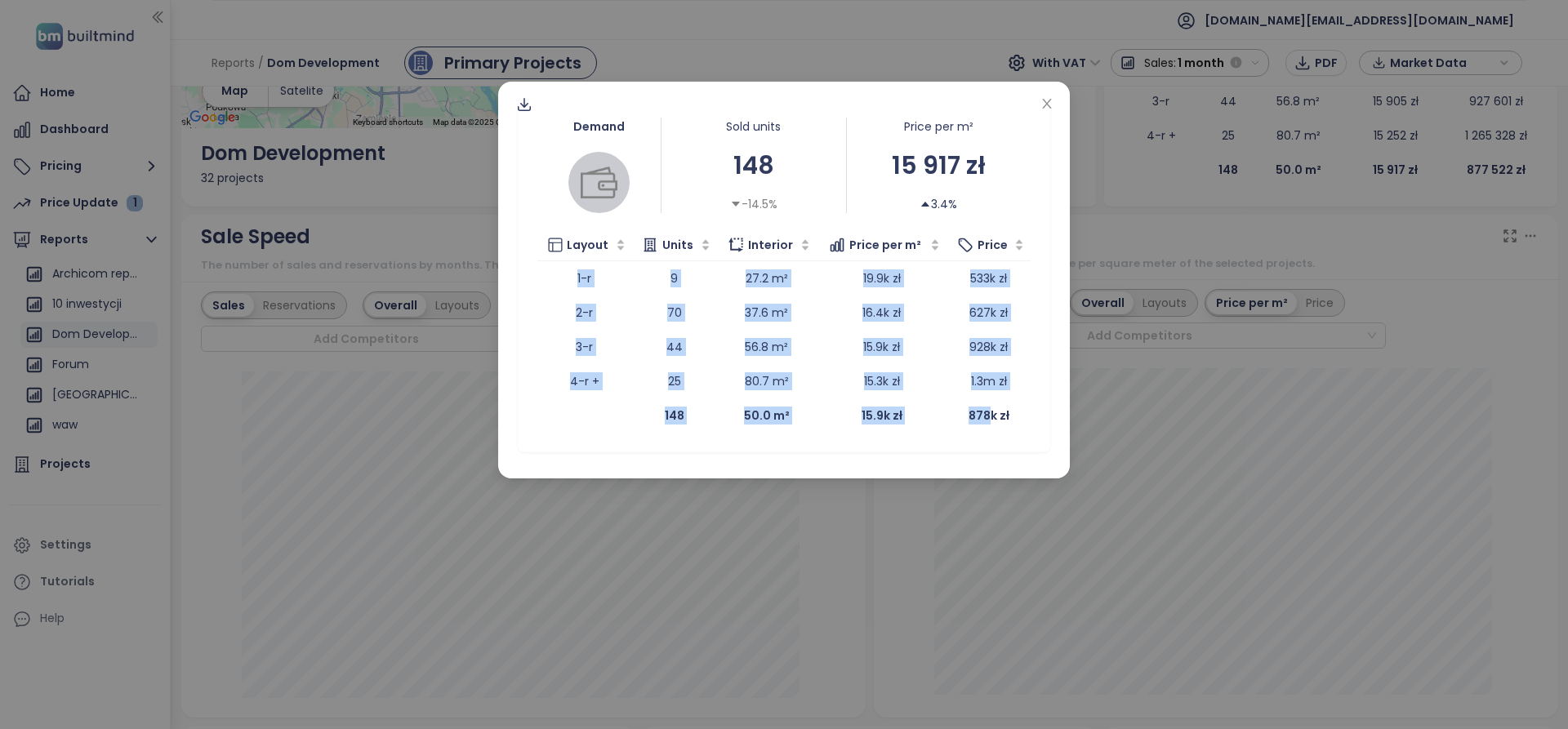
drag, startPoint x: 566, startPoint y: 272, endPoint x: 990, endPoint y: 414, distance: 447.1
click at [990, 414] on table "Layout Units Interior Price per m² Price 1-r 9 27.2 m² 19.9k zł 533k zł 2-r 70 …" at bounding box center [784, 332] width 494 height 204
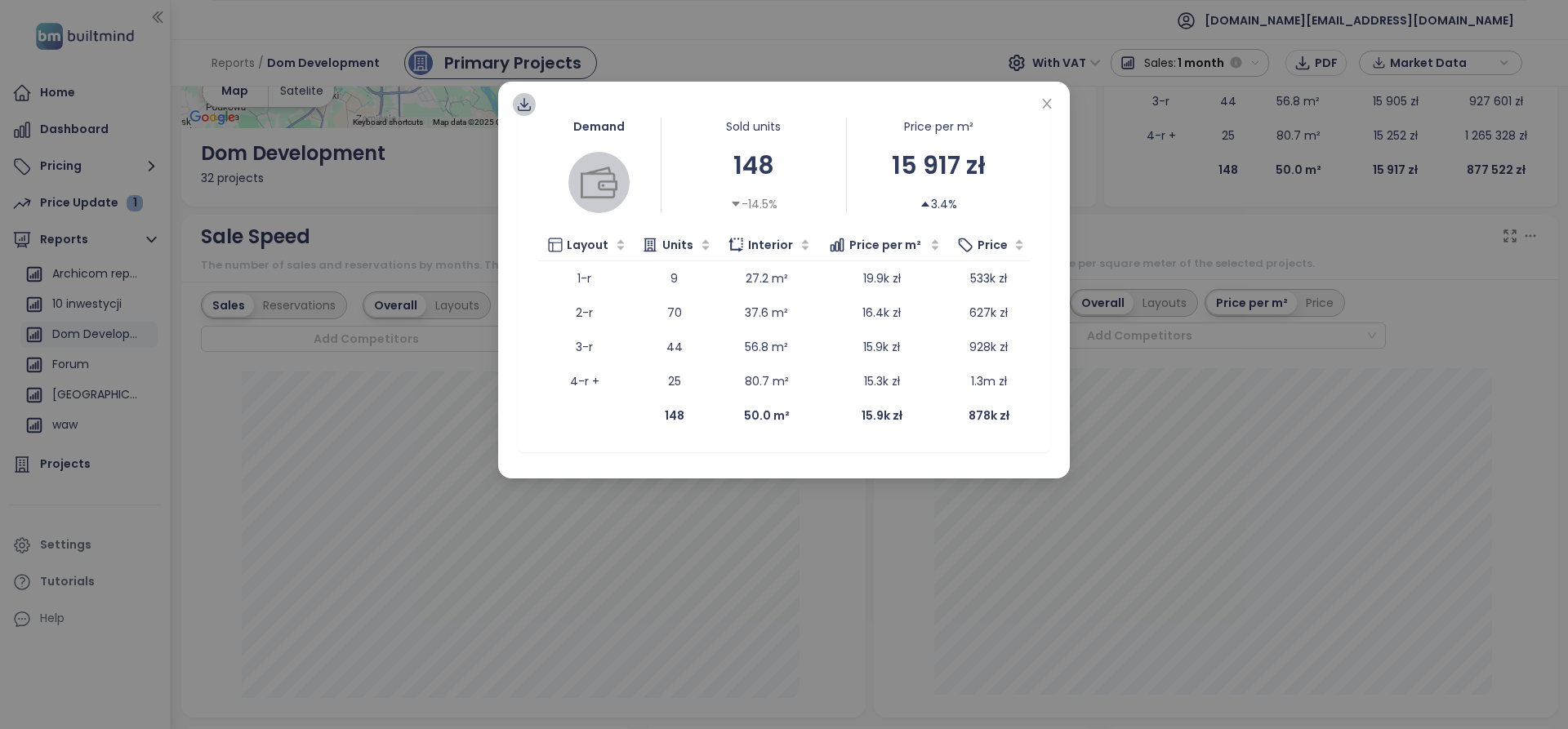
click at [528, 102] on icon at bounding box center [524, 104] width 16 height 16
click at [849, 504] on div "Demand Sold units 148 -14.5% Price per m² 15 917 zł 3.4% Layout Units Interior …" at bounding box center [784, 364] width 1568 height 729
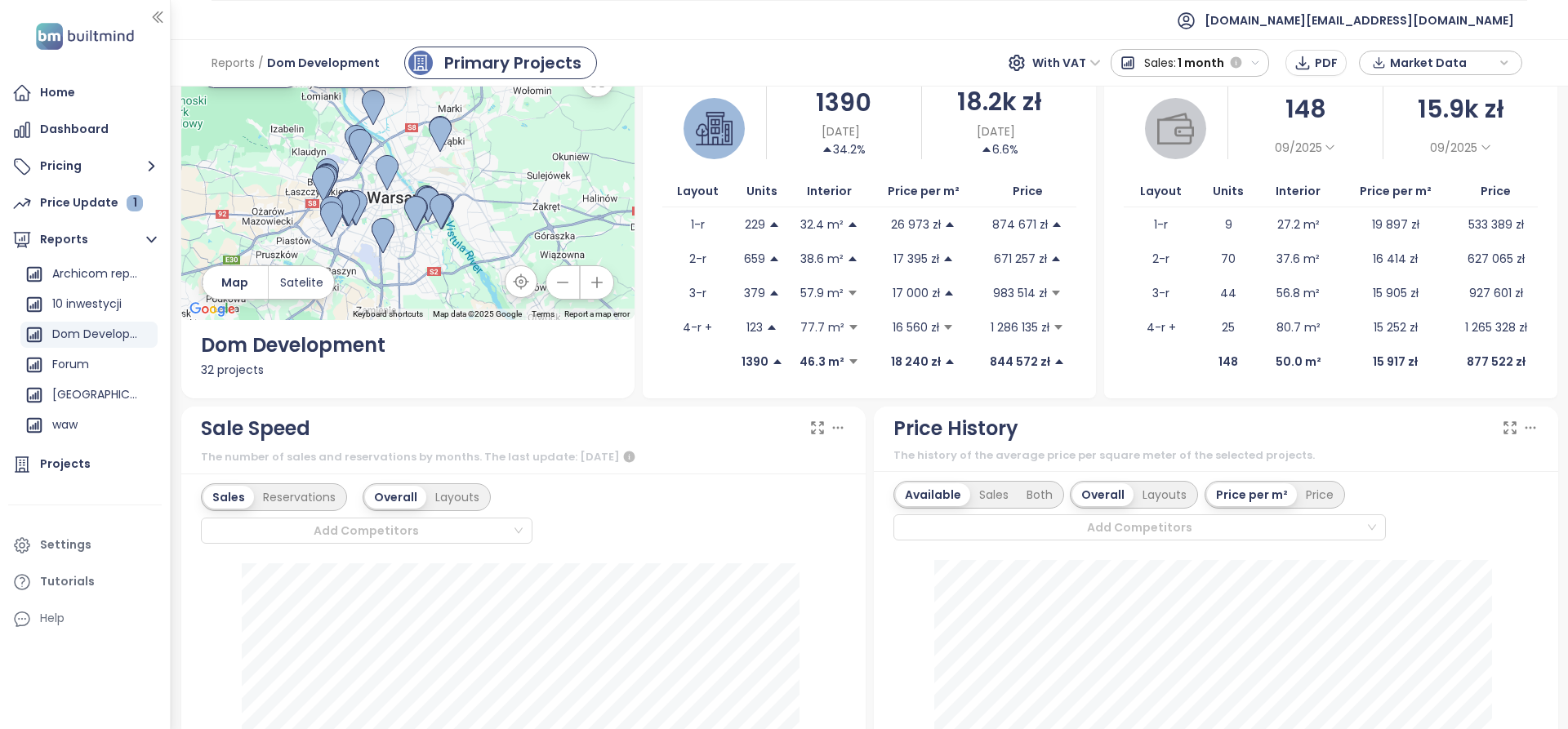
scroll to position [81, 0]
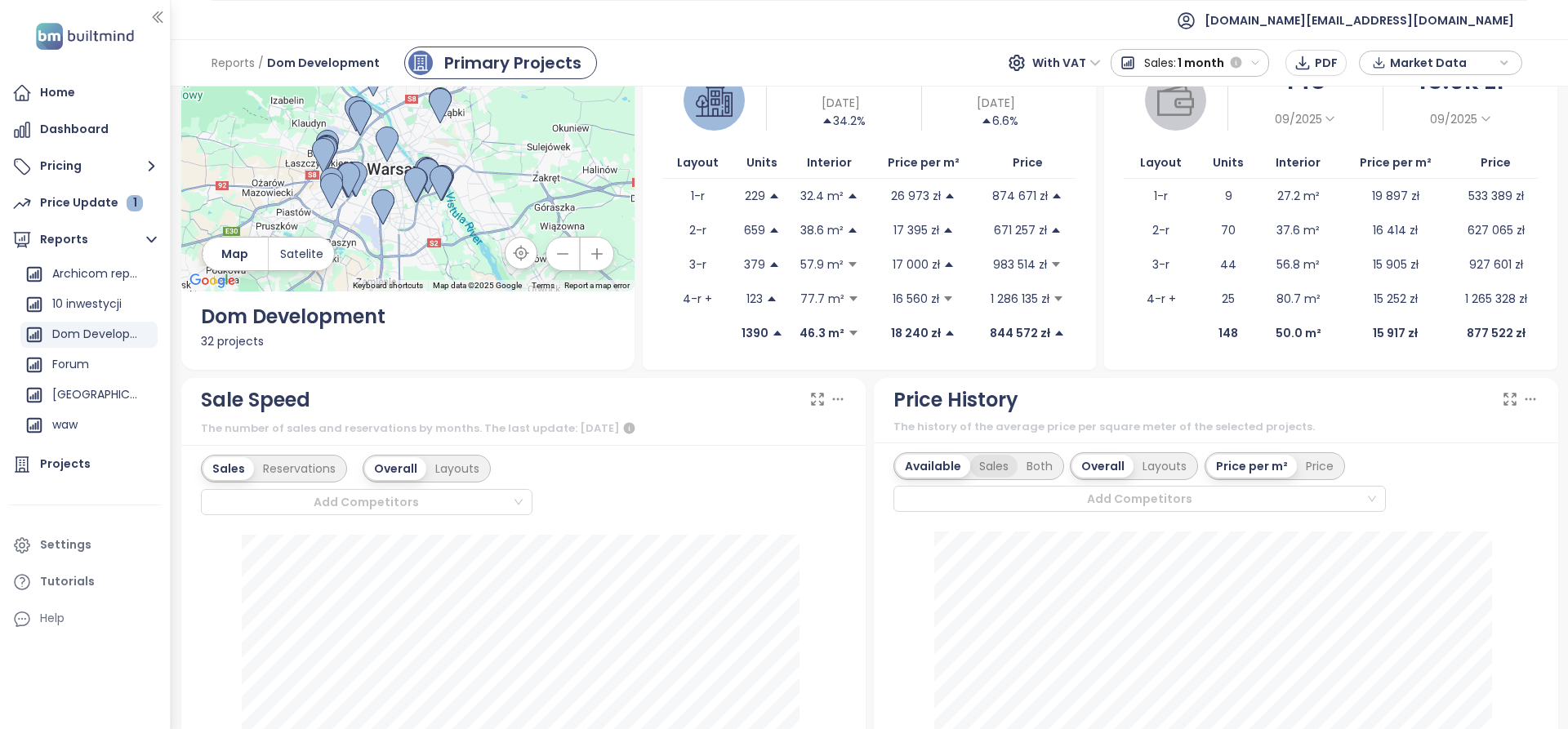
click at [976, 473] on div "Sales" at bounding box center [993, 466] width 48 height 23
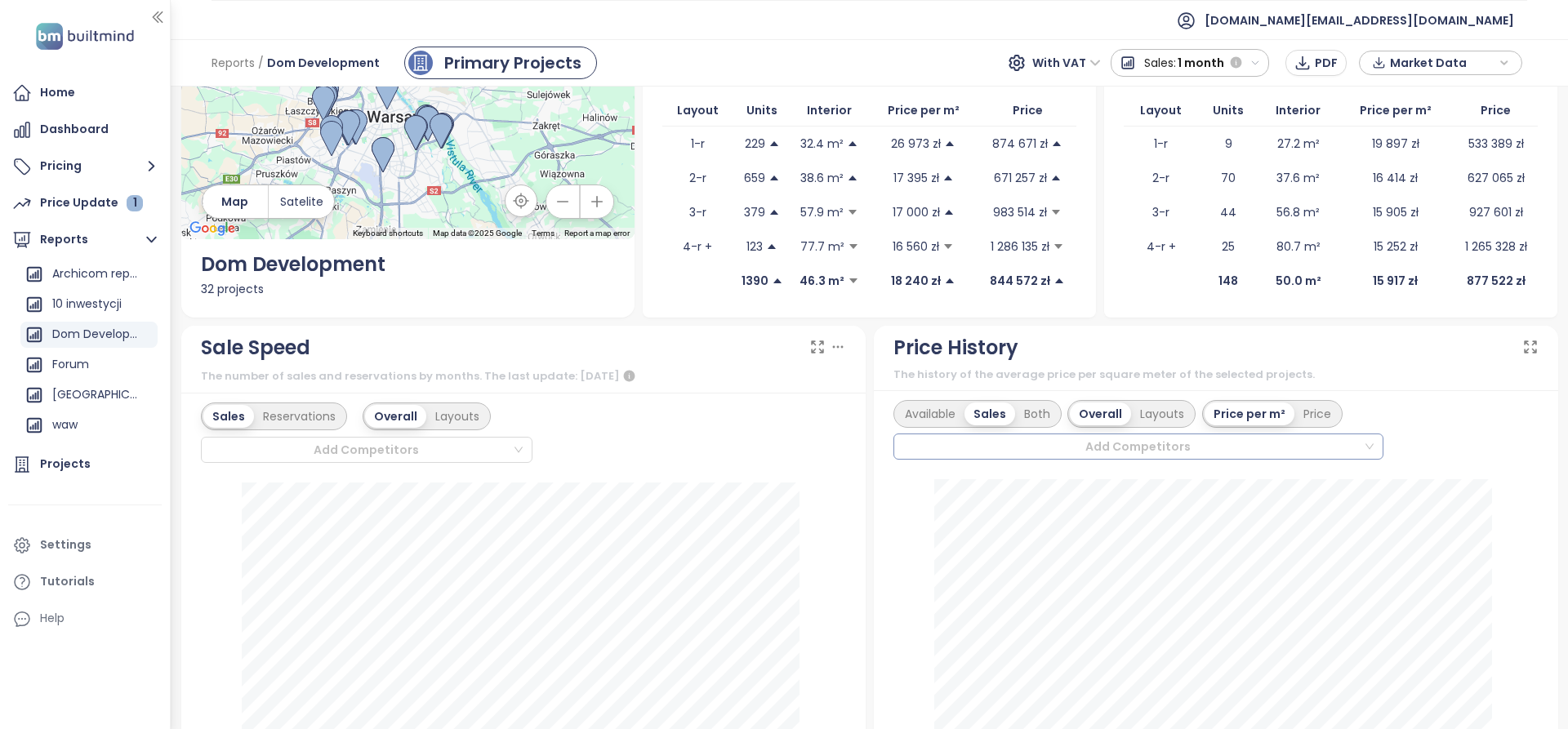
scroll to position [163, 0]
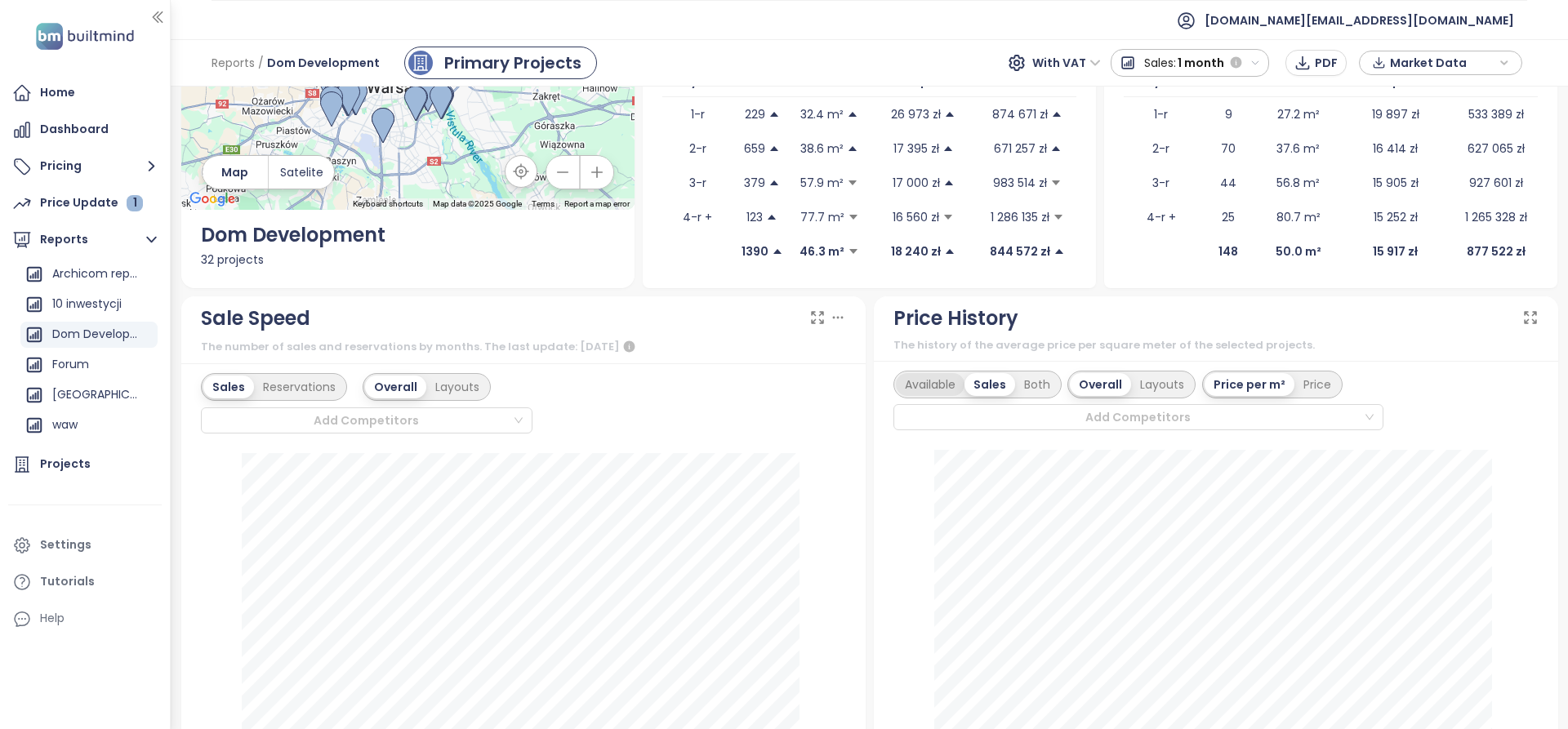
click at [928, 389] on div "Available" at bounding box center [930, 385] width 69 height 23
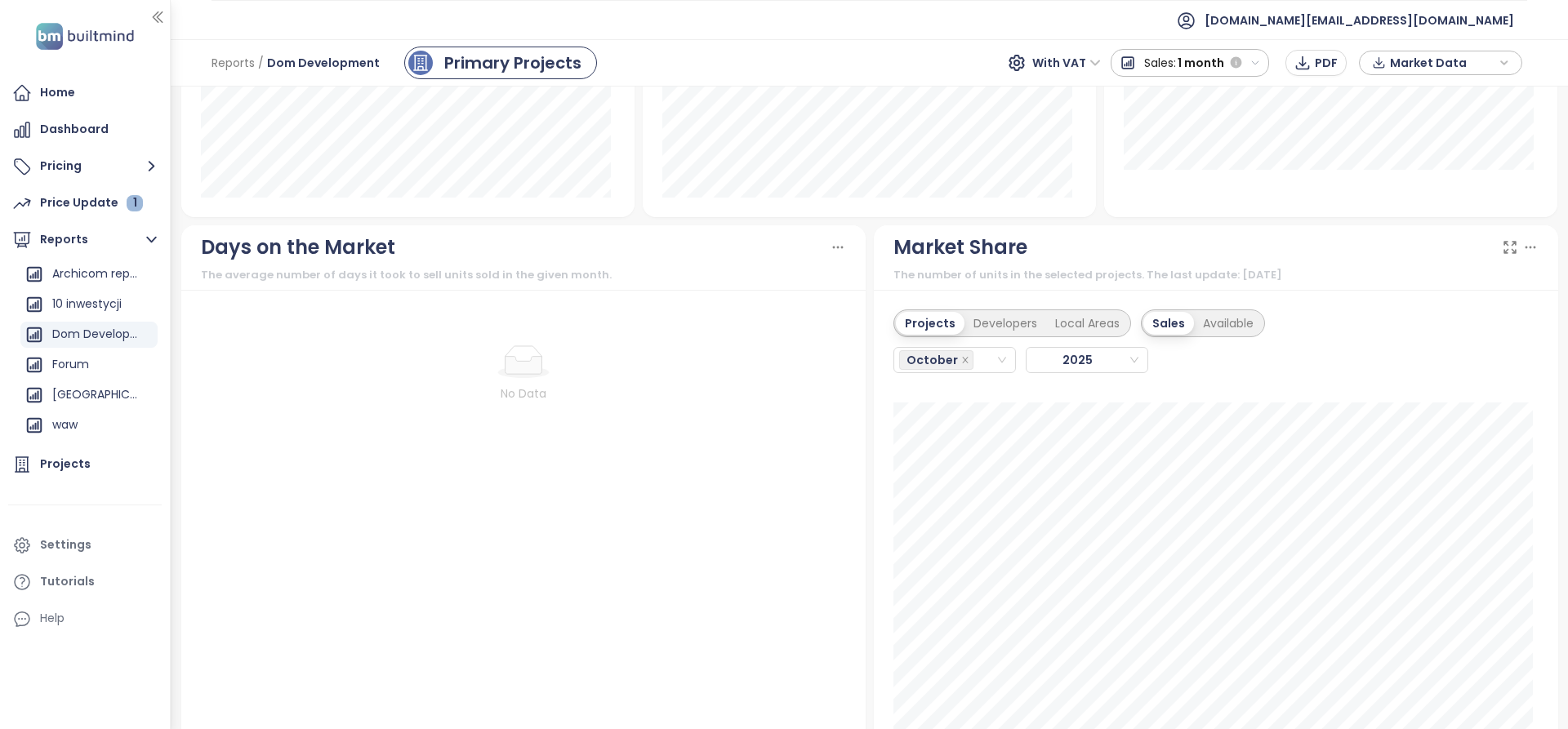
scroll to position [1387, 0]
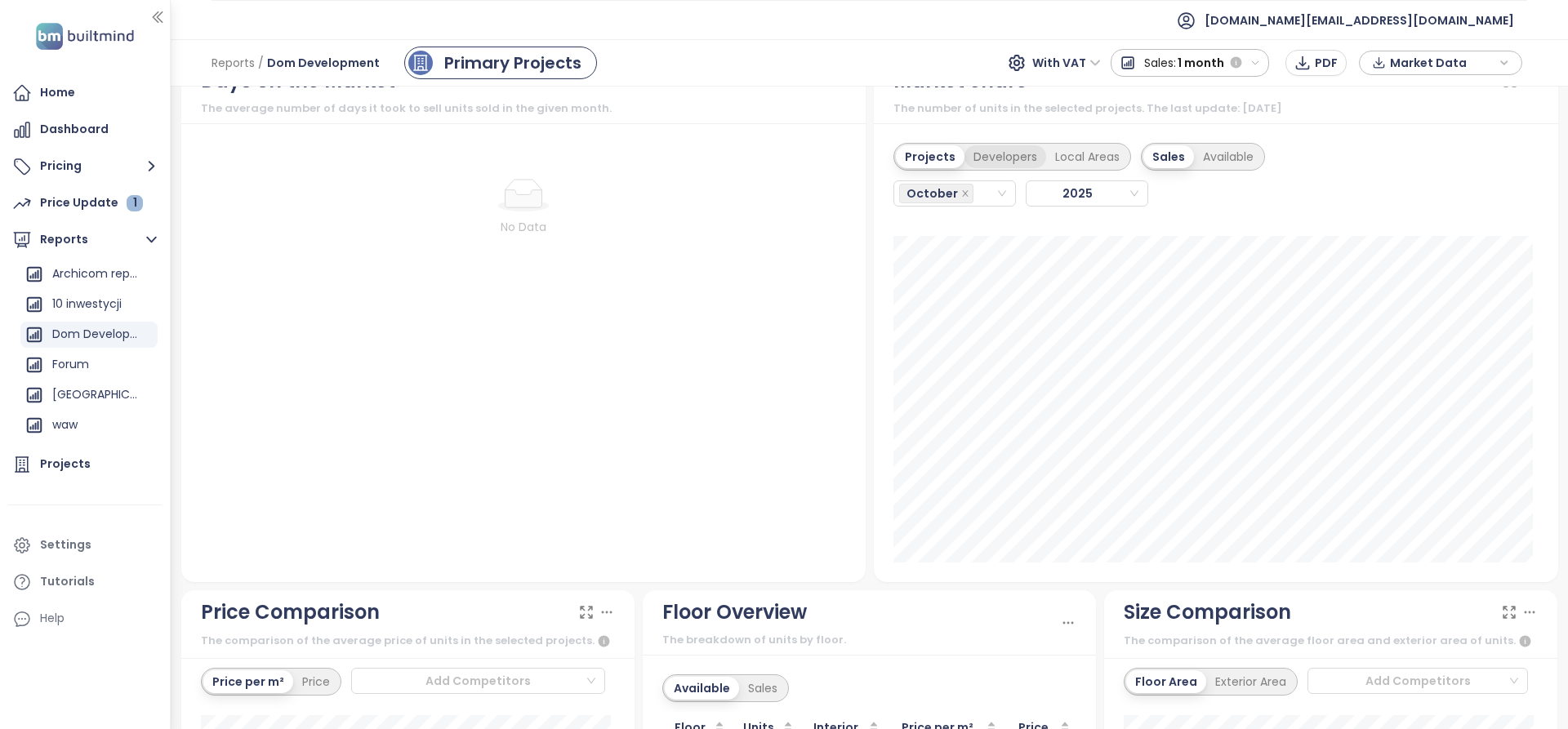
click at [986, 163] on div "Developers" at bounding box center [1005, 157] width 81 height 23
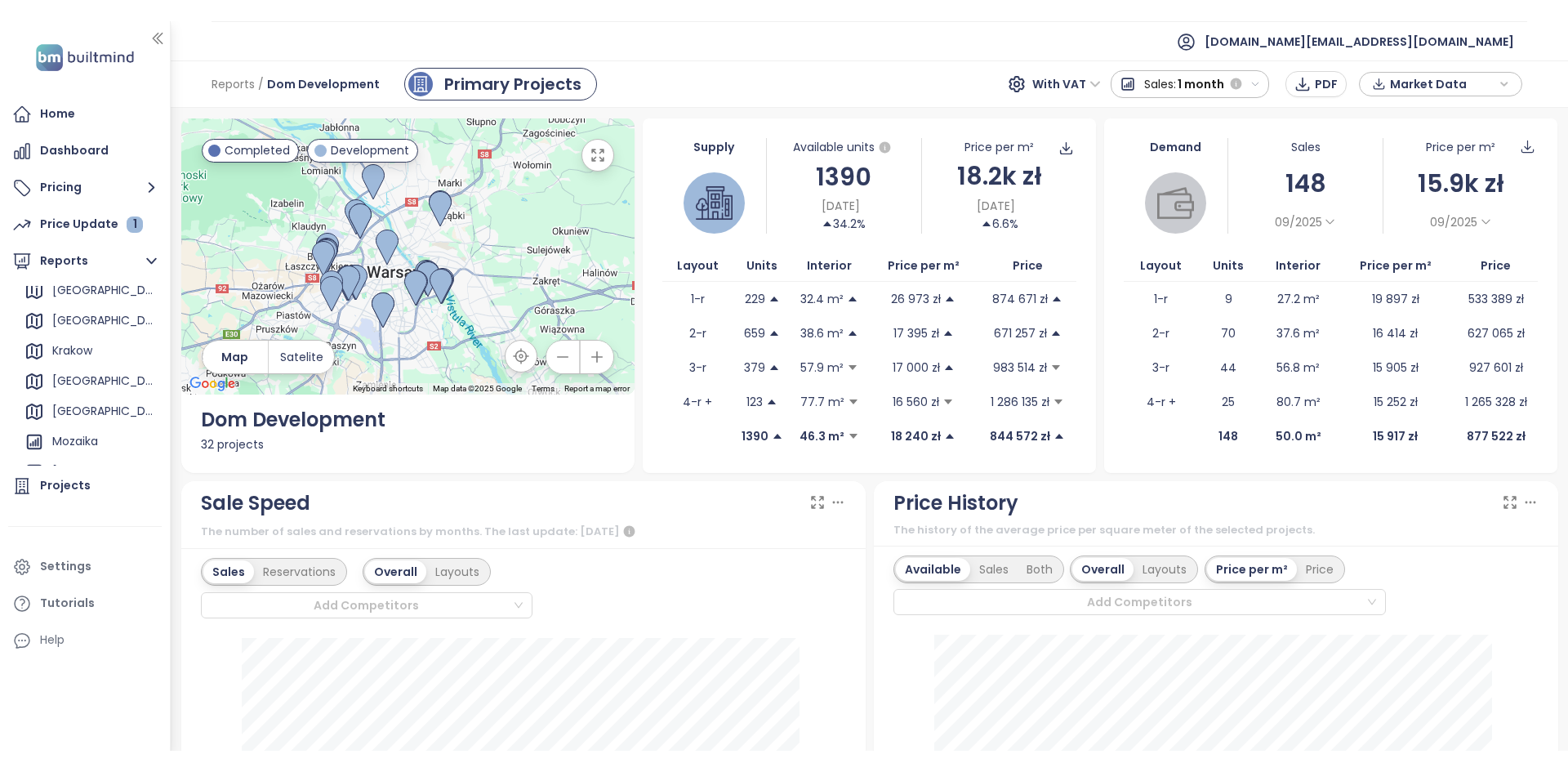
scroll to position [0, 0]
